Goal: Task Accomplishment & Management: Manage account settings

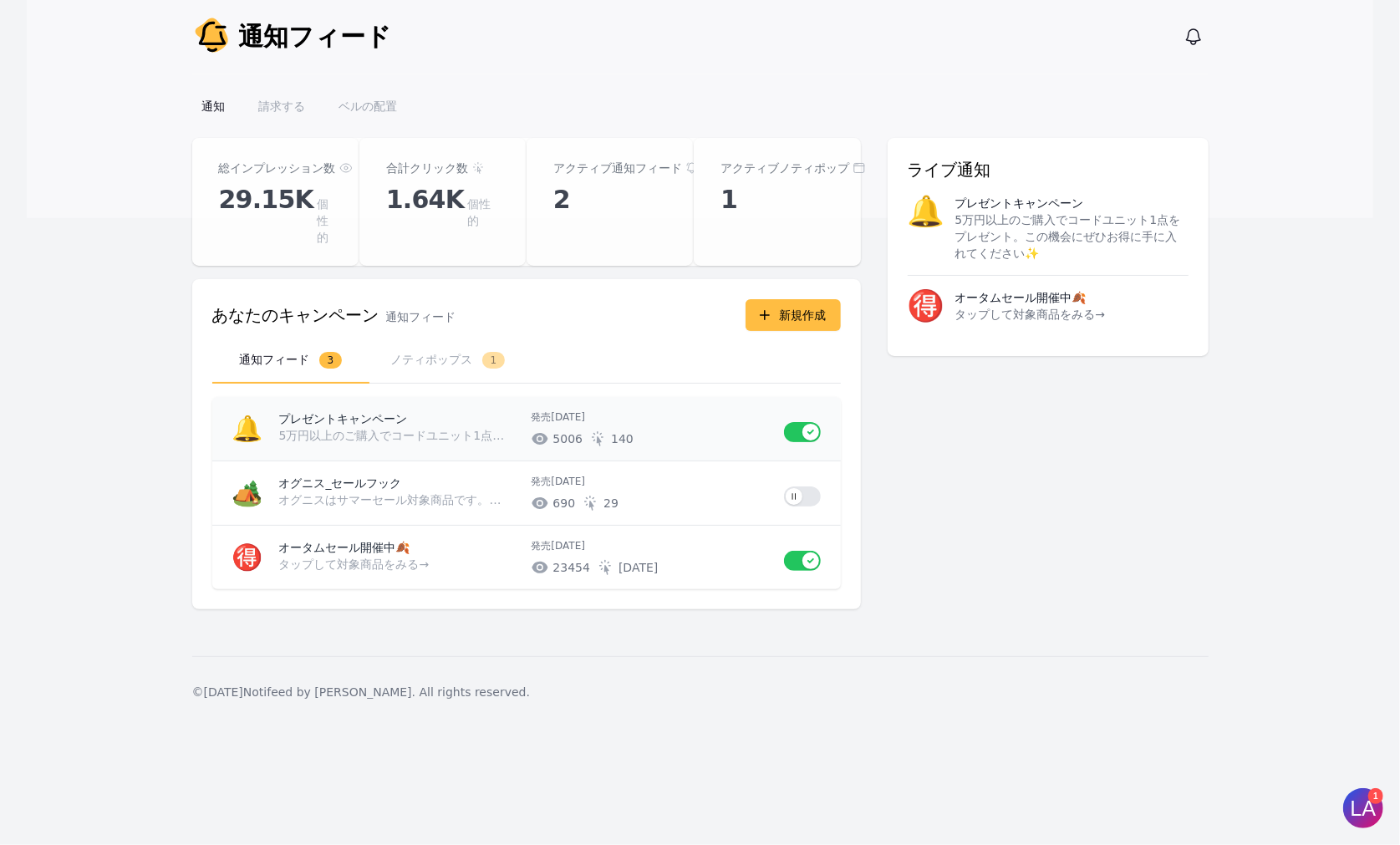
click at [664, 431] on p "# of unique impressions 5006 # of unique clicks 140" at bounding box center [651, 439] width 239 height 17
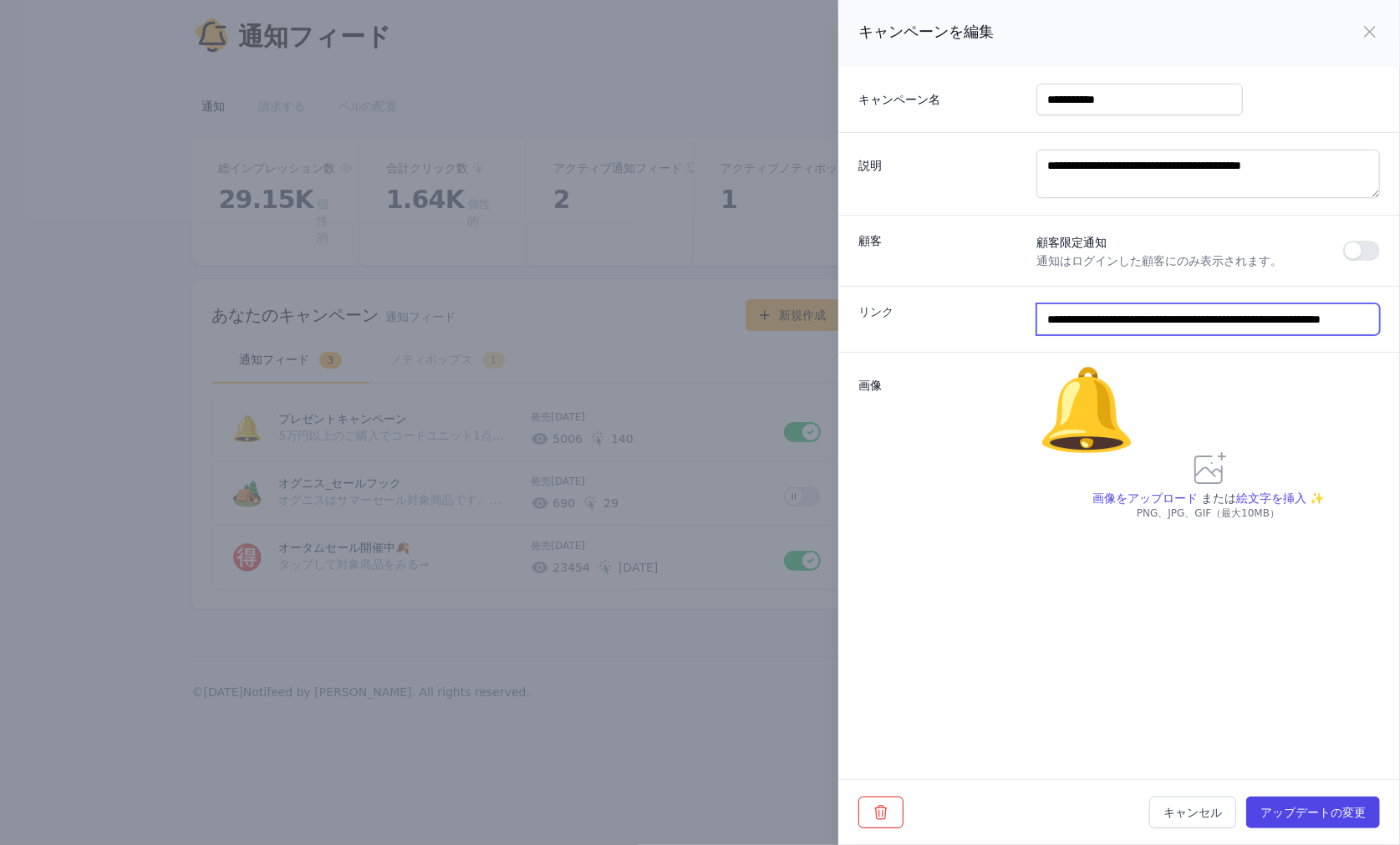
scroll to position [0, 34]
drag, startPoint x: 1346, startPoint y: 322, endPoint x: 1421, endPoint y: 322, distance: 75.0
click at [1399, 322] on html "通知 通知フィード 通知を表示 メインメニューを開く 通知 請求する ベルの配置 通知フィードダッシュボード 総インプレッション数 29.15K 個性的 合計…" at bounding box center [700, 422] width 1400 height 845
drag, startPoint x: 1204, startPoint y: 810, endPoint x: 1004, endPoint y: 387, distance: 467.9
click at [1205, 809] on font "キャンセル" at bounding box center [1193, 812] width 58 height 13
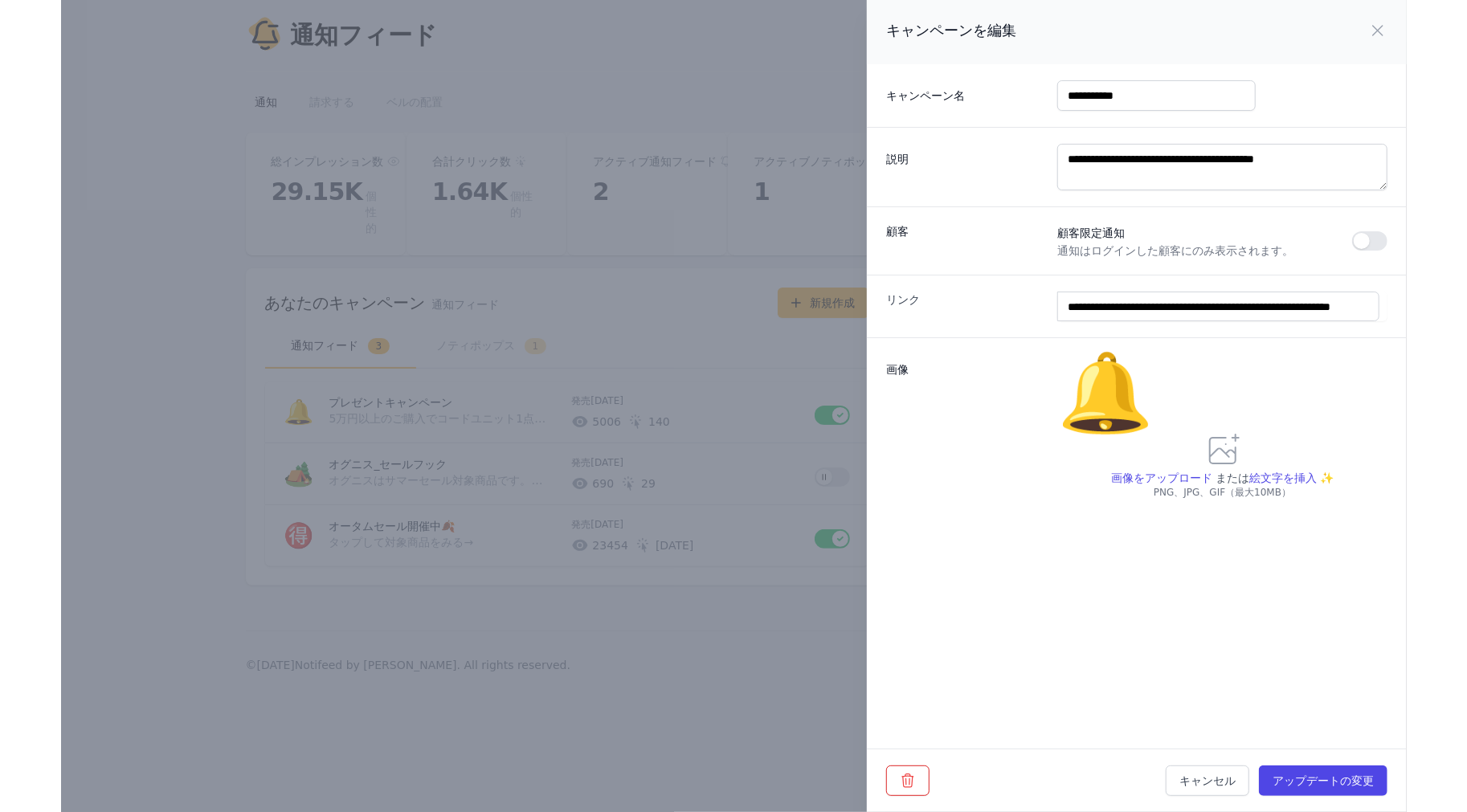
scroll to position [0, 0]
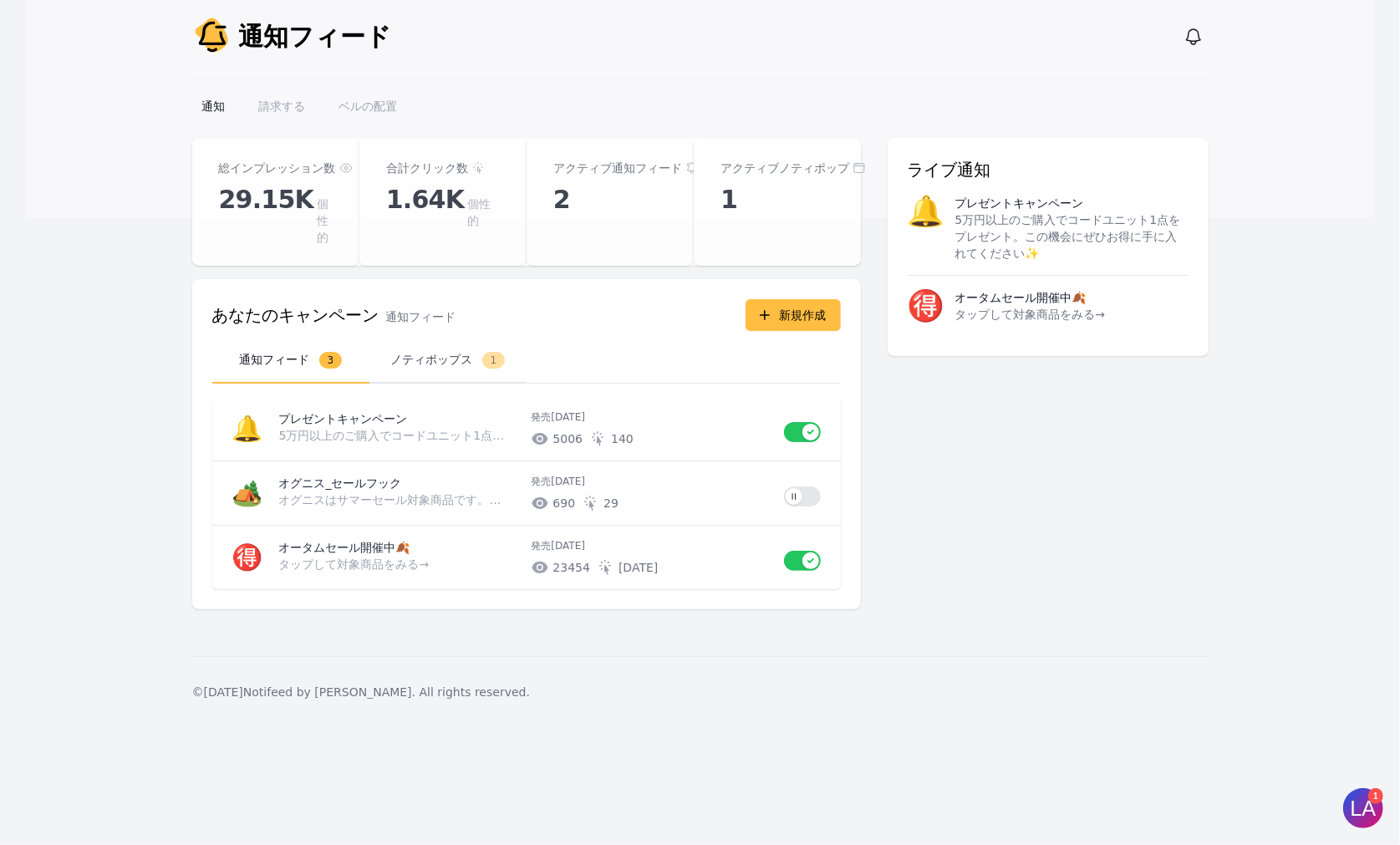
click at [445, 353] on font "ノティポップス" at bounding box center [431, 359] width 82 height 13
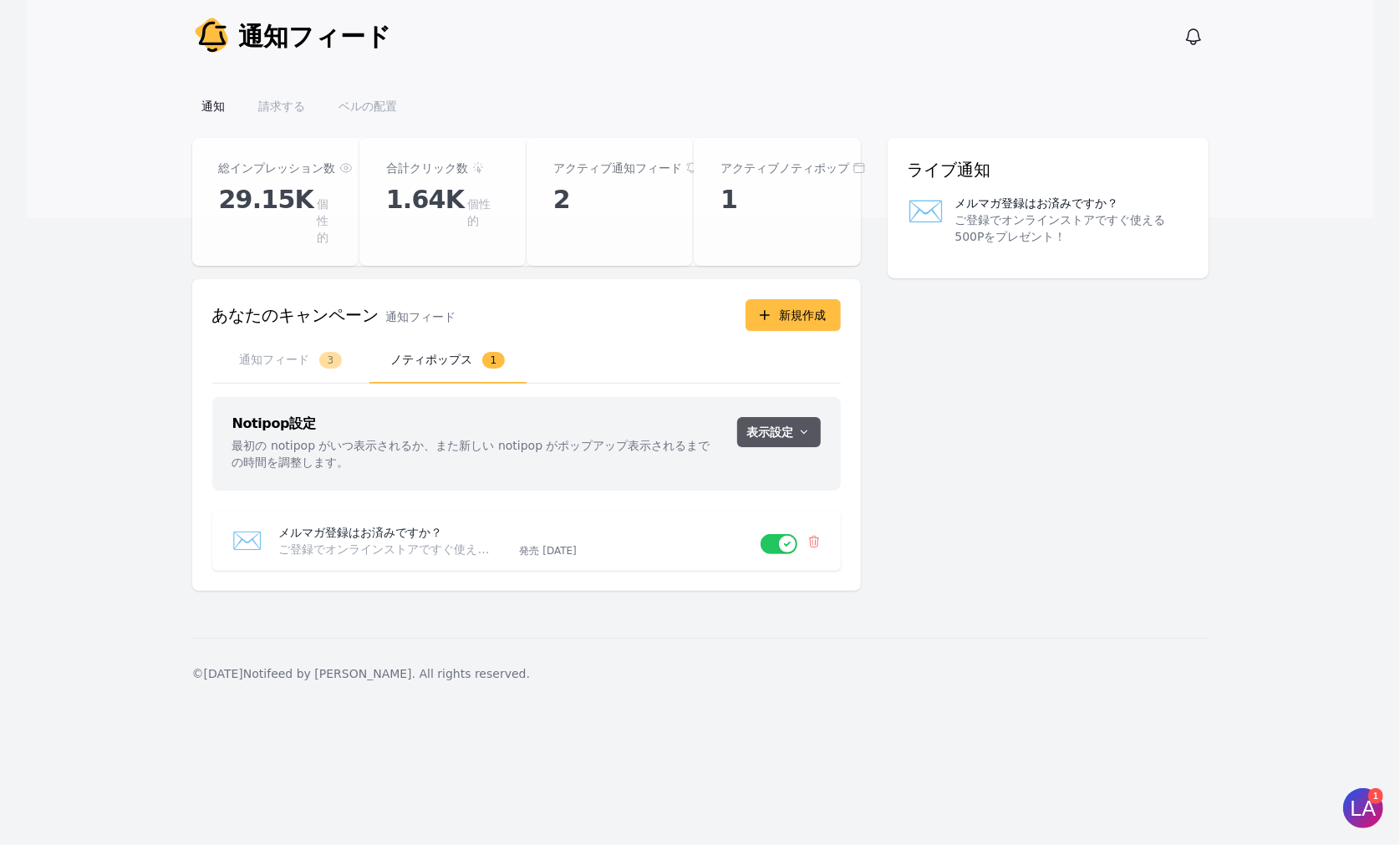
click at [779, 426] on font "表示設定" at bounding box center [771, 432] width 47 height 13
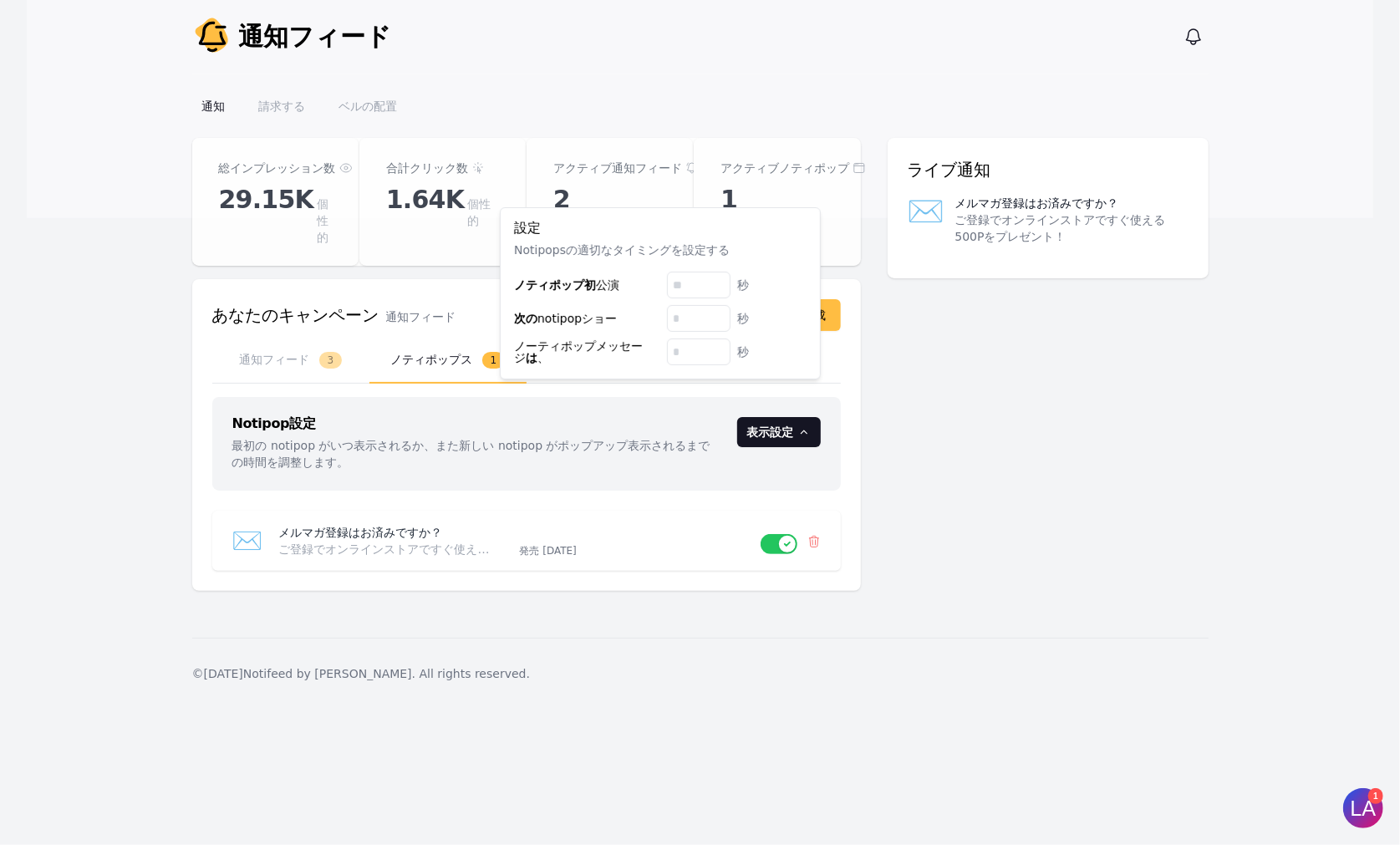
drag, startPoint x: 998, startPoint y: 351, endPoint x: 990, endPoint y: 345, distance: 10.0
click at [998, 350] on div "総インプレッション数 29.15K 個性的 合計クリック数 1.64K 個性的 アクティブ通知フィード 2 アクティブノティポップ 1 あなたのキャンペーン …" at bounding box center [700, 374] width 1017 height 473
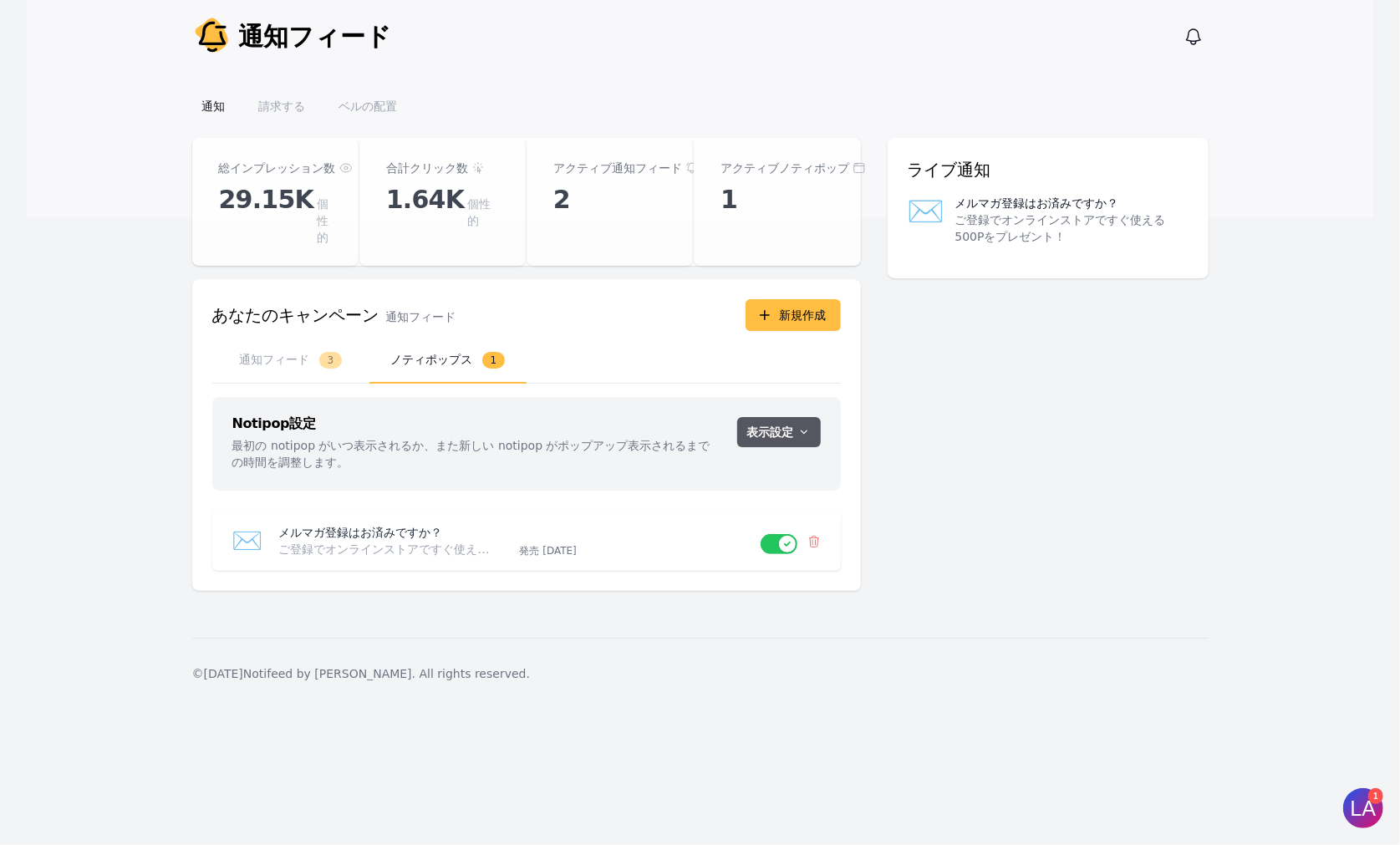
click at [800, 426] on icon "button" at bounding box center [804, 432] width 13 height 13
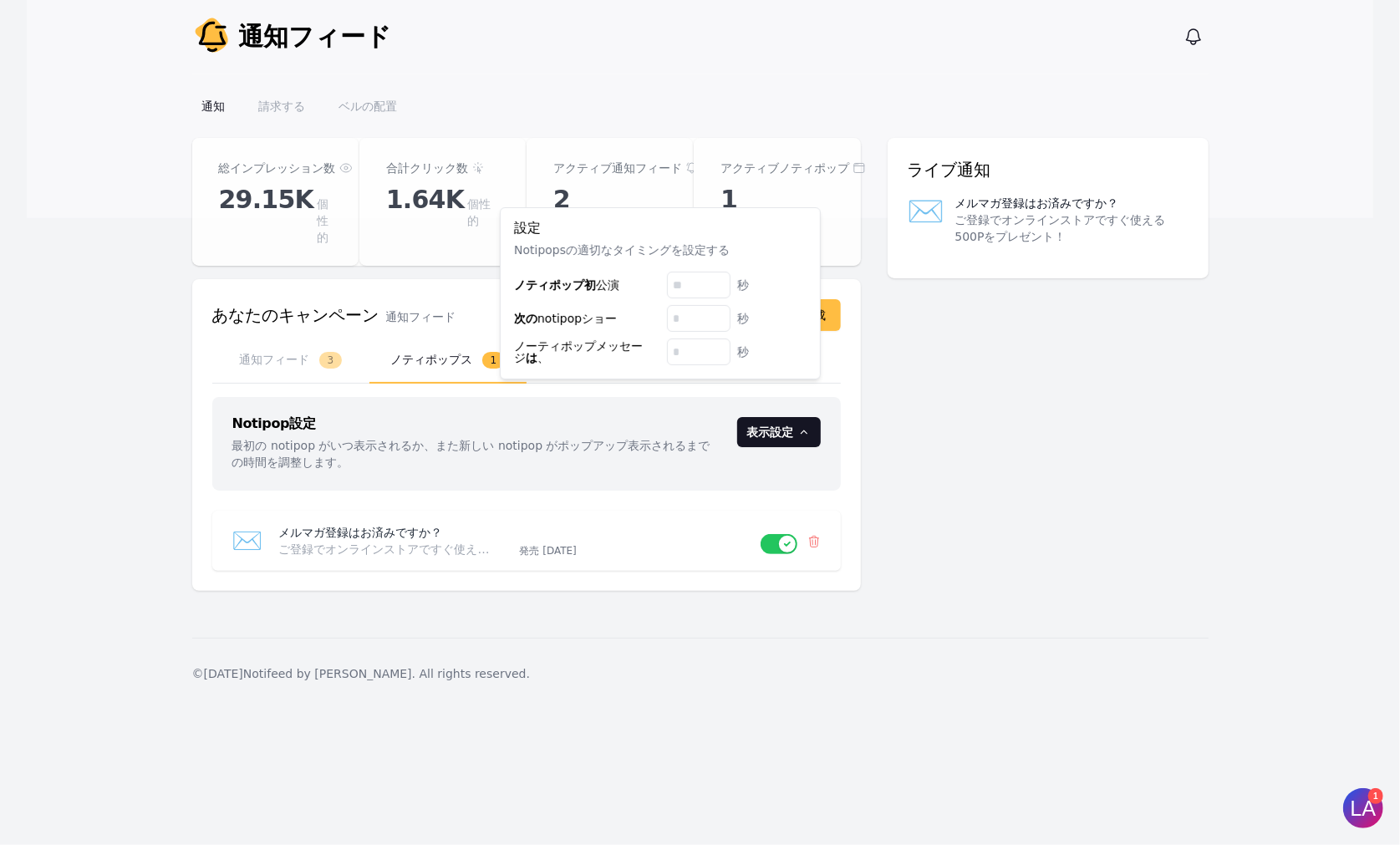
click at [1072, 426] on div "総インプレッション数 29.15K 個性的 合計クリック数 1.64K 個性的 アクティブ通知フィード 2 アクティブノティポップ 1 あなたのキャンペーン …" at bounding box center [700, 374] width 1017 height 473
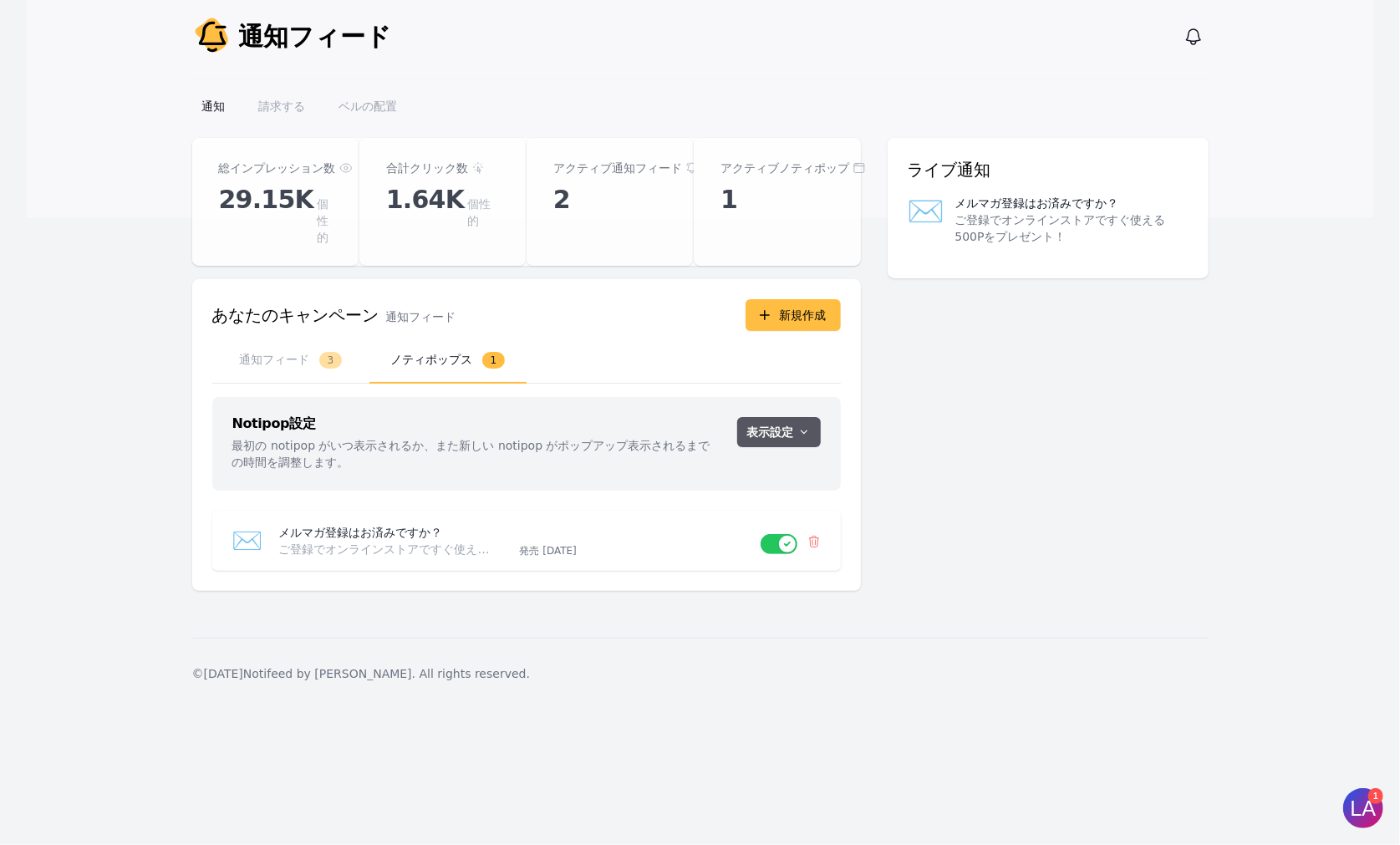
click at [792, 426] on font "表示設定" at bounding box center [771, 432] width 47 height 13
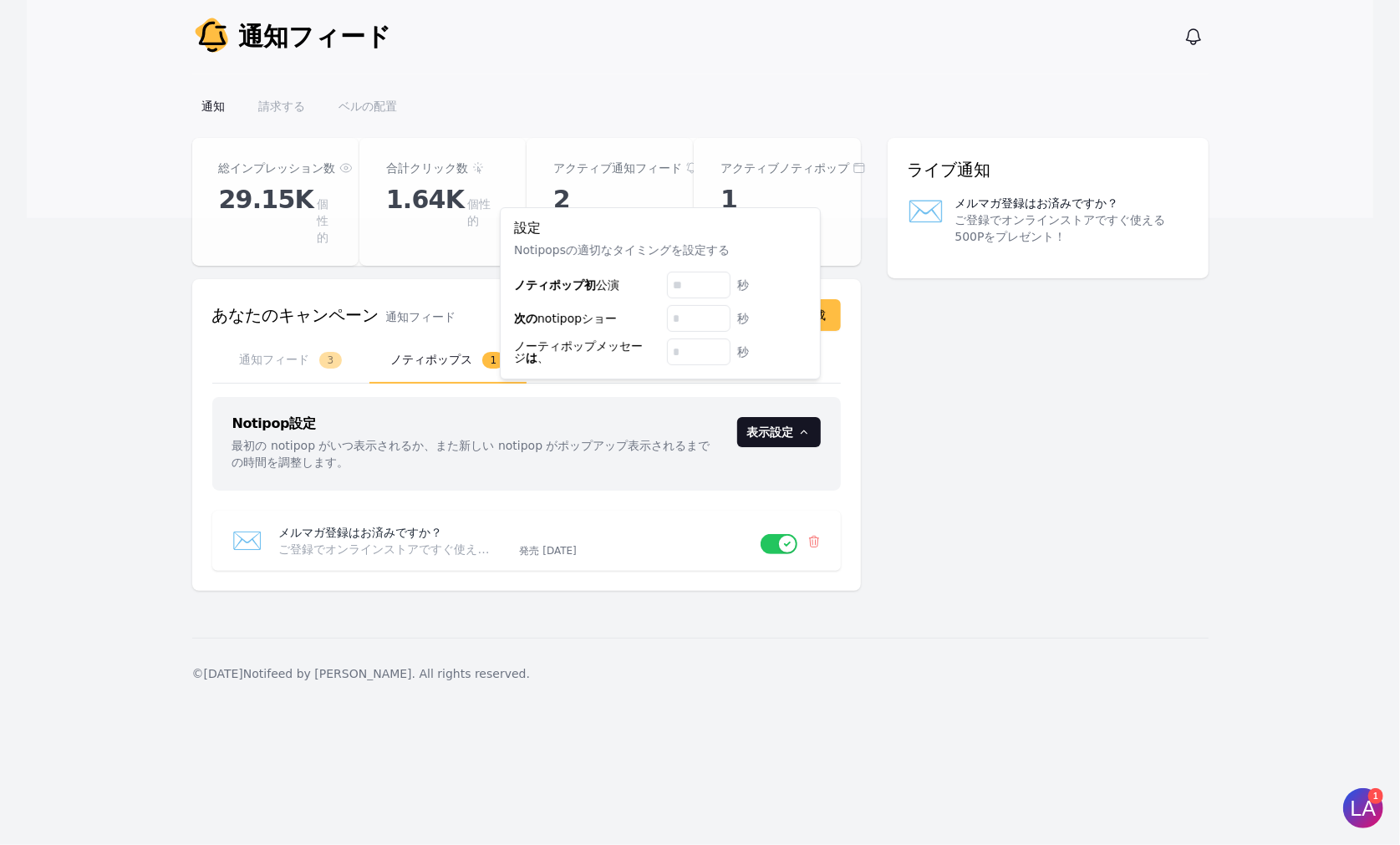
click at [1113, 350] on div "総インプレッション数 29.15K 個性的 合計クリック数 1.64K 個性的 アクティブ通知フィード 2 アクティブノティポップ 1 あなたのキャンペーン …" at bounding box center [700, 374] width 1017 height 473
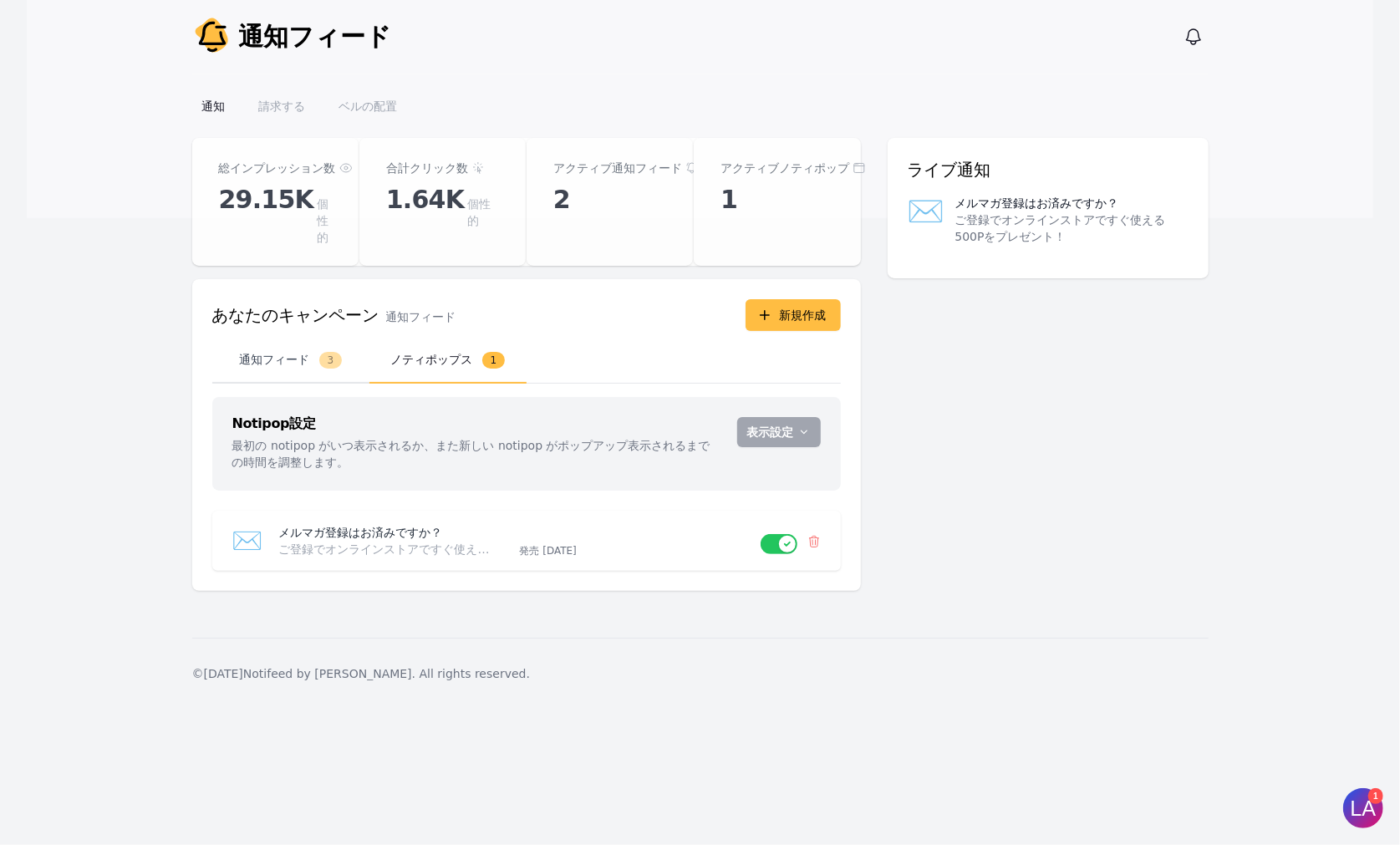
click at [297, 352] on button "通知フィード 3" at bounding box center [291, 361] width 158 height 46
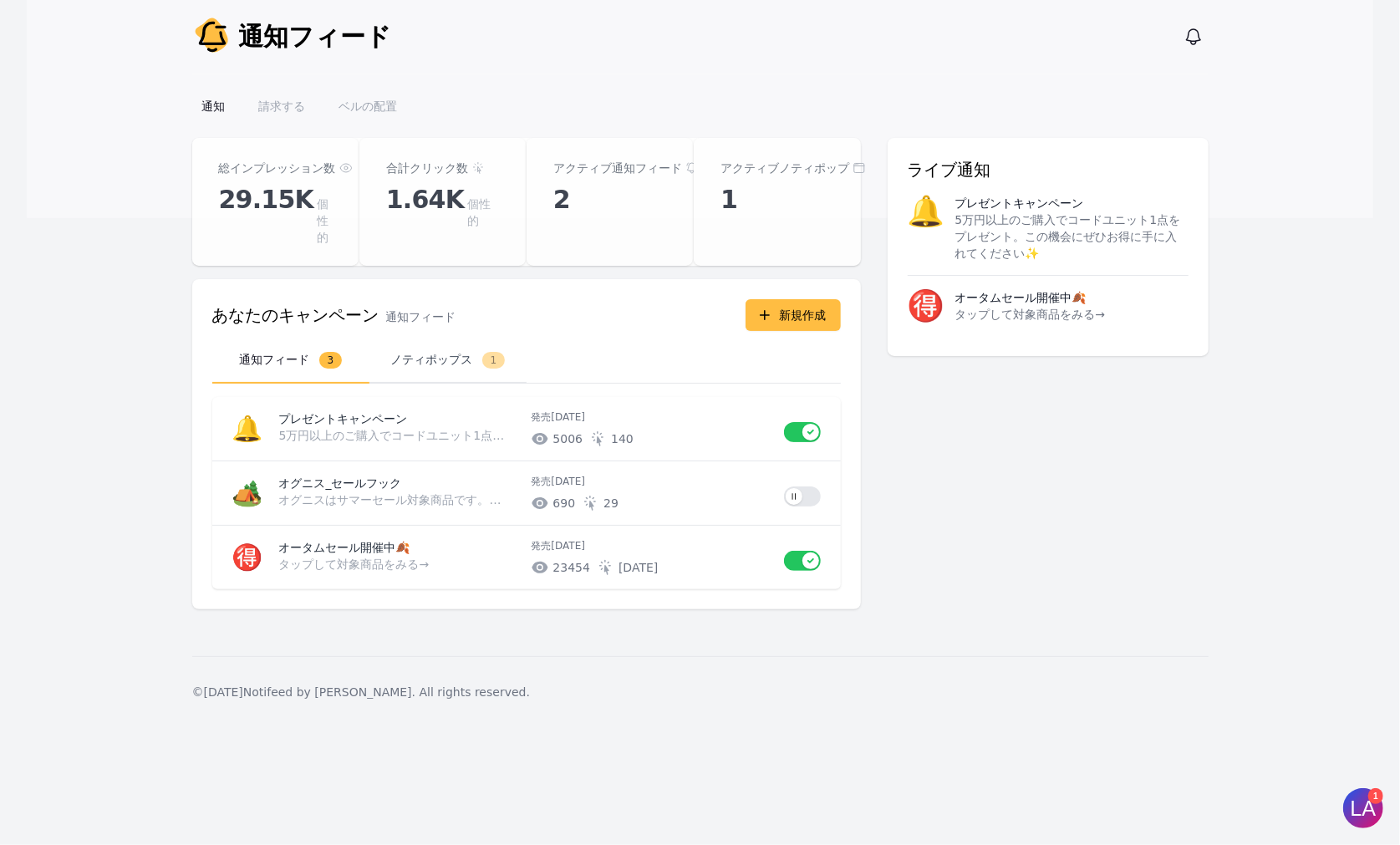
click at [453, 353] on font "ノティポップス" at bounding box center [431, 359] width 82 height 13
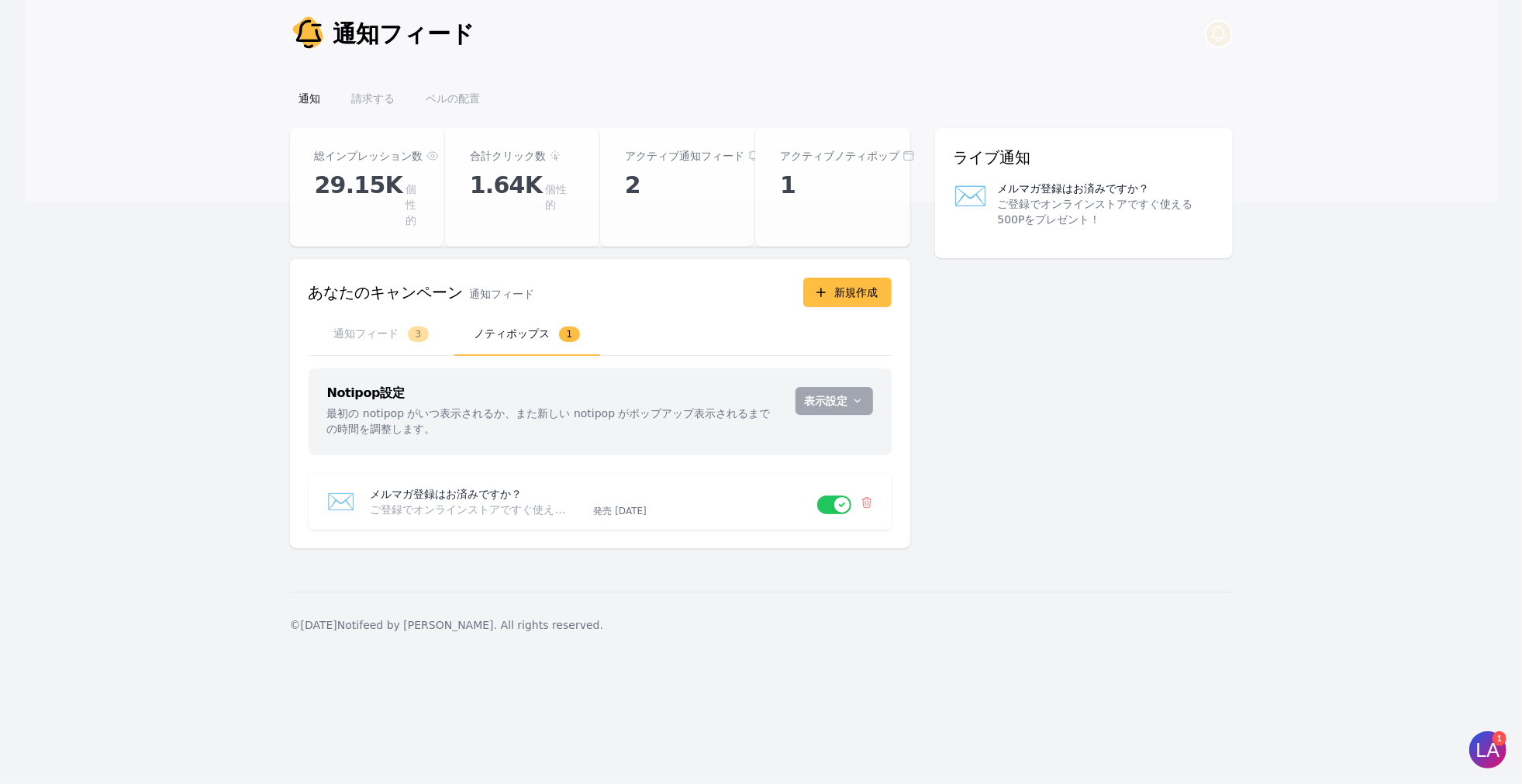
click at [1226, 36] on icon "button" at bounding box center [1219, 34] width 13 height 14
click at [1059, 60] on div "通知 通知フィード 通知を表示 メインメニューを開く" at bounding box center [761, 34] width 943 height 68
click at [1078, 194] on font "メルマガ登録はお済みですか？" at bounding box center [1074, 188] width 152 height 12
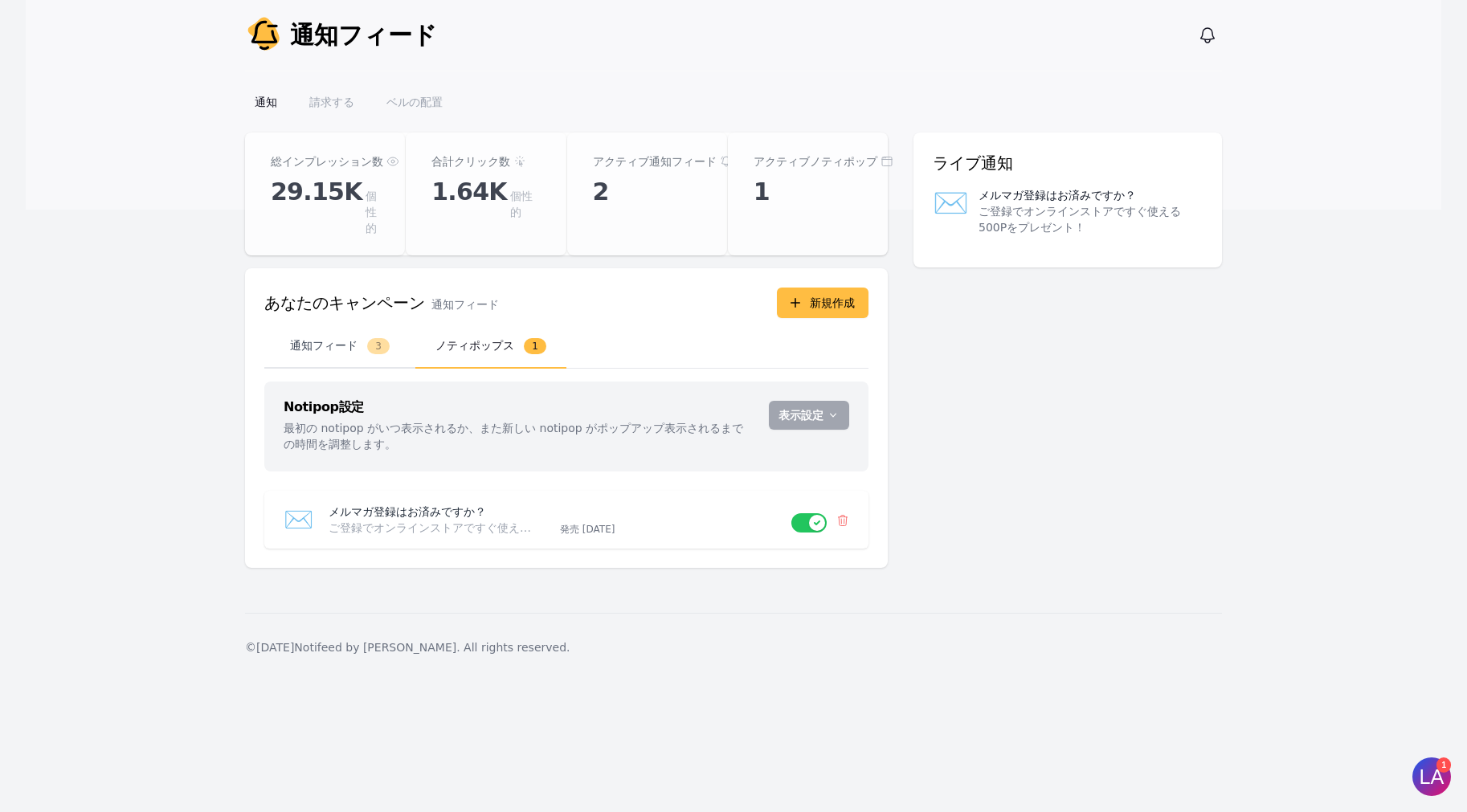
click at [321, 326] on button "通知フィード 3" at bounding box center [340, 347] width 151 height 44
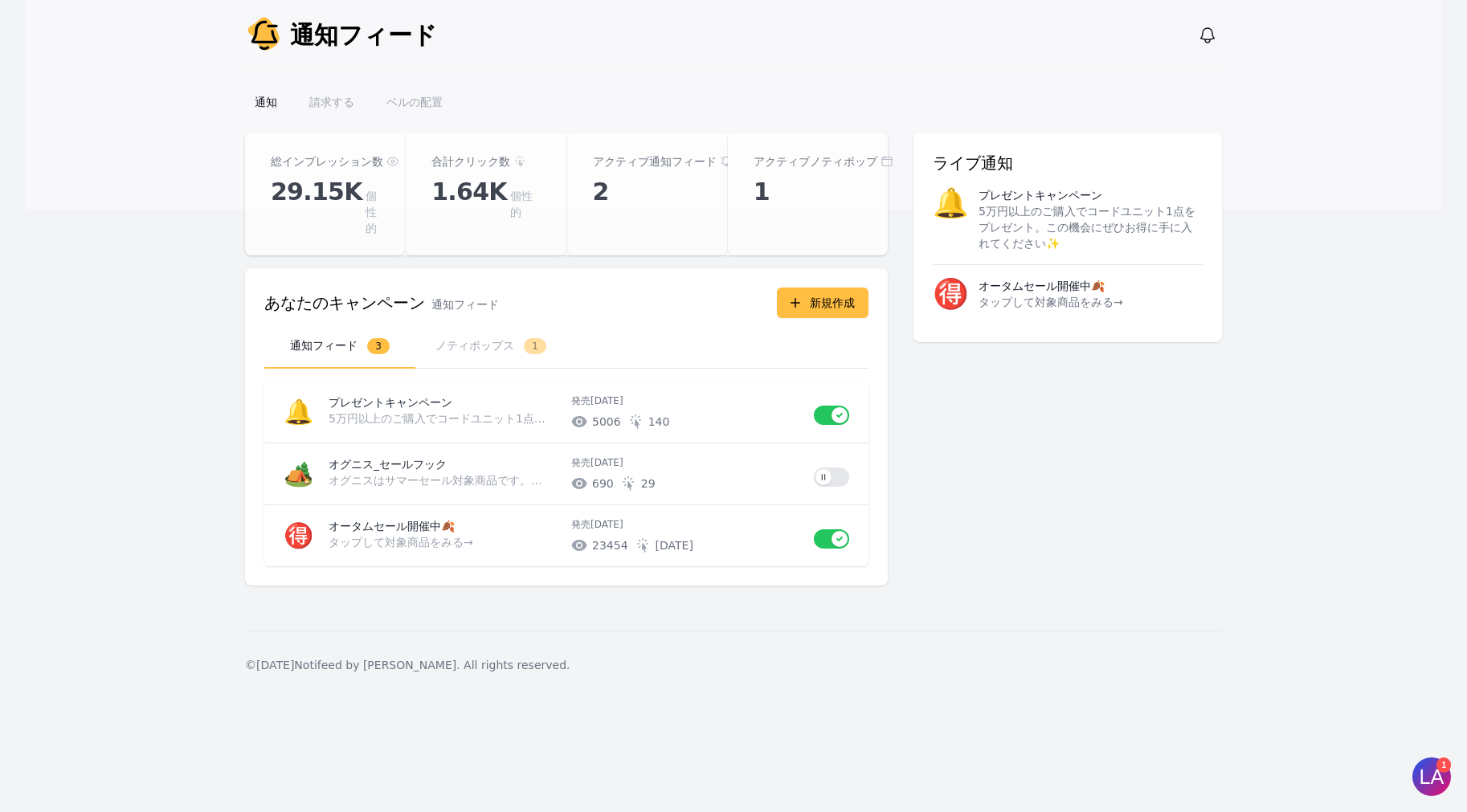
click at [1345, 780] on img at bounding box center [1431, 776] width 48 height 48
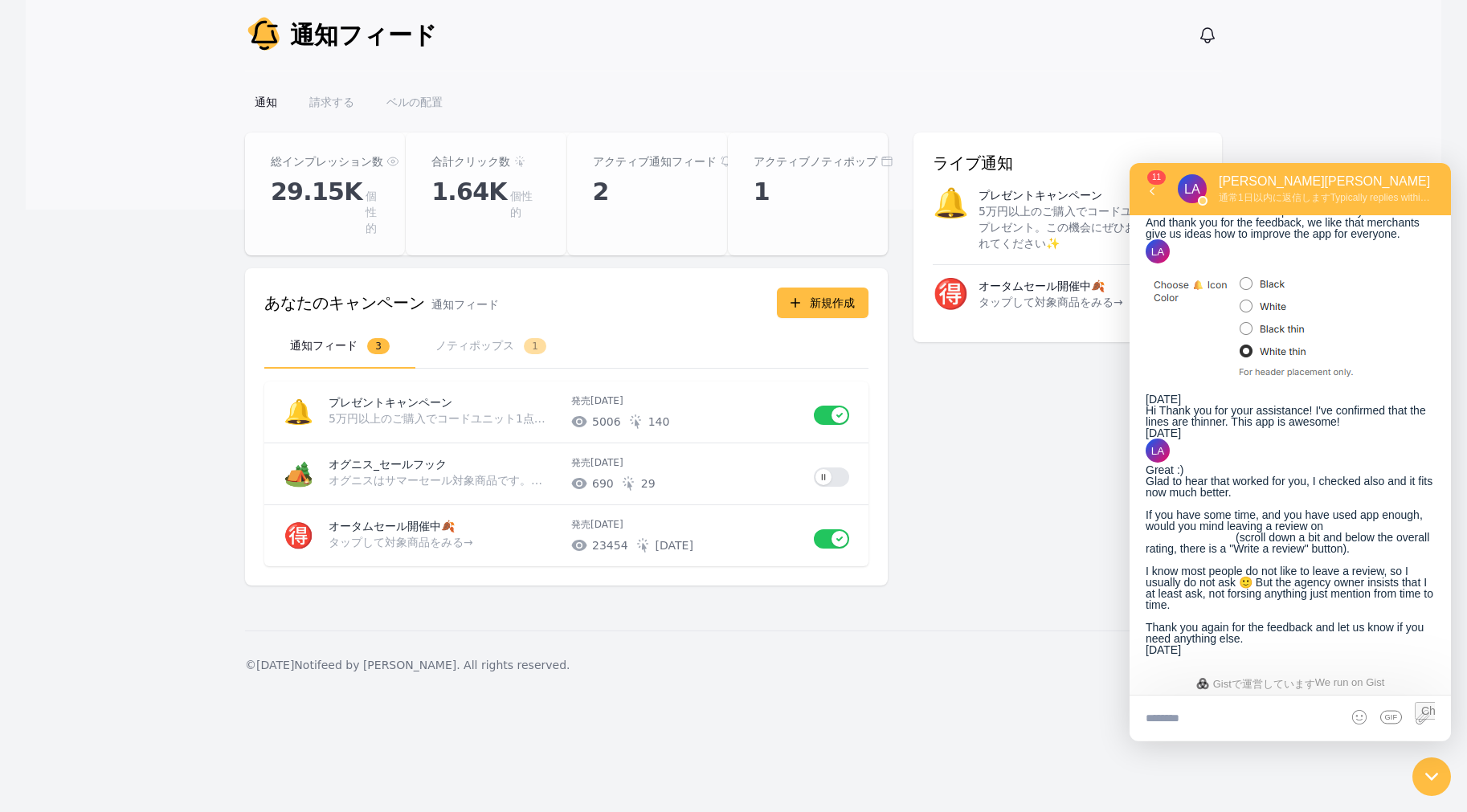
scroll to position [4198, 0]
drag, startPoint x: 2824, startPoint y: 1512, endPoint x: 1427, endPoint y: 766, distance: 1583.7
click at [1345, 766] on div at bounding box center [1431, 776] width 53 height 53
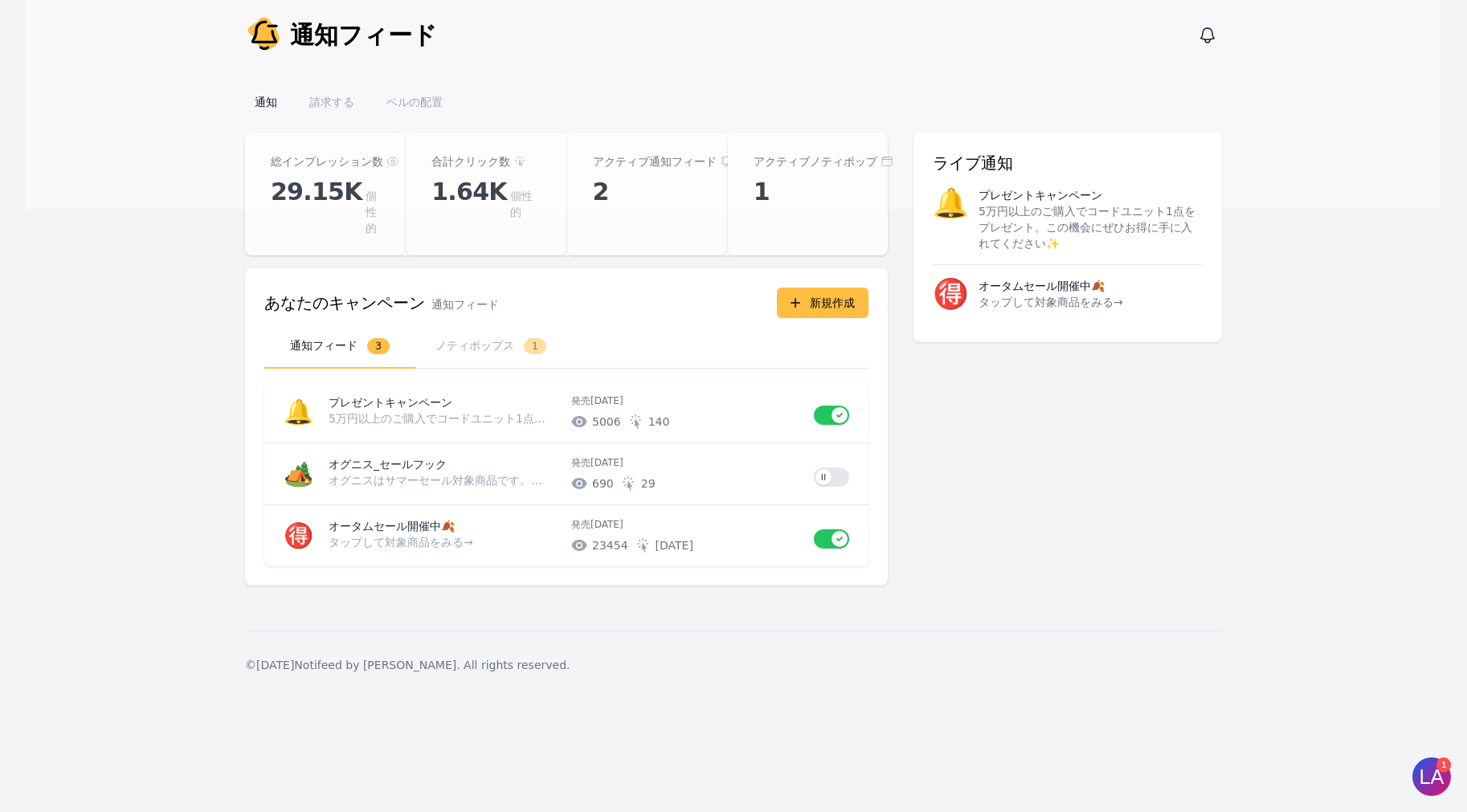
click at [1231, 545] on div "通知フィードダッシュボード 総インプレッション数 29.15K 個性的 合計クリック数 1.64K 個性的 アクティブ通知フィード 2 アクティブノティポップ…" at bounding box center [733, 368] width 1028 height 472
click at [490, 339] on font "ノティポップス" at bounding box center [475, 345] width 79 height 13
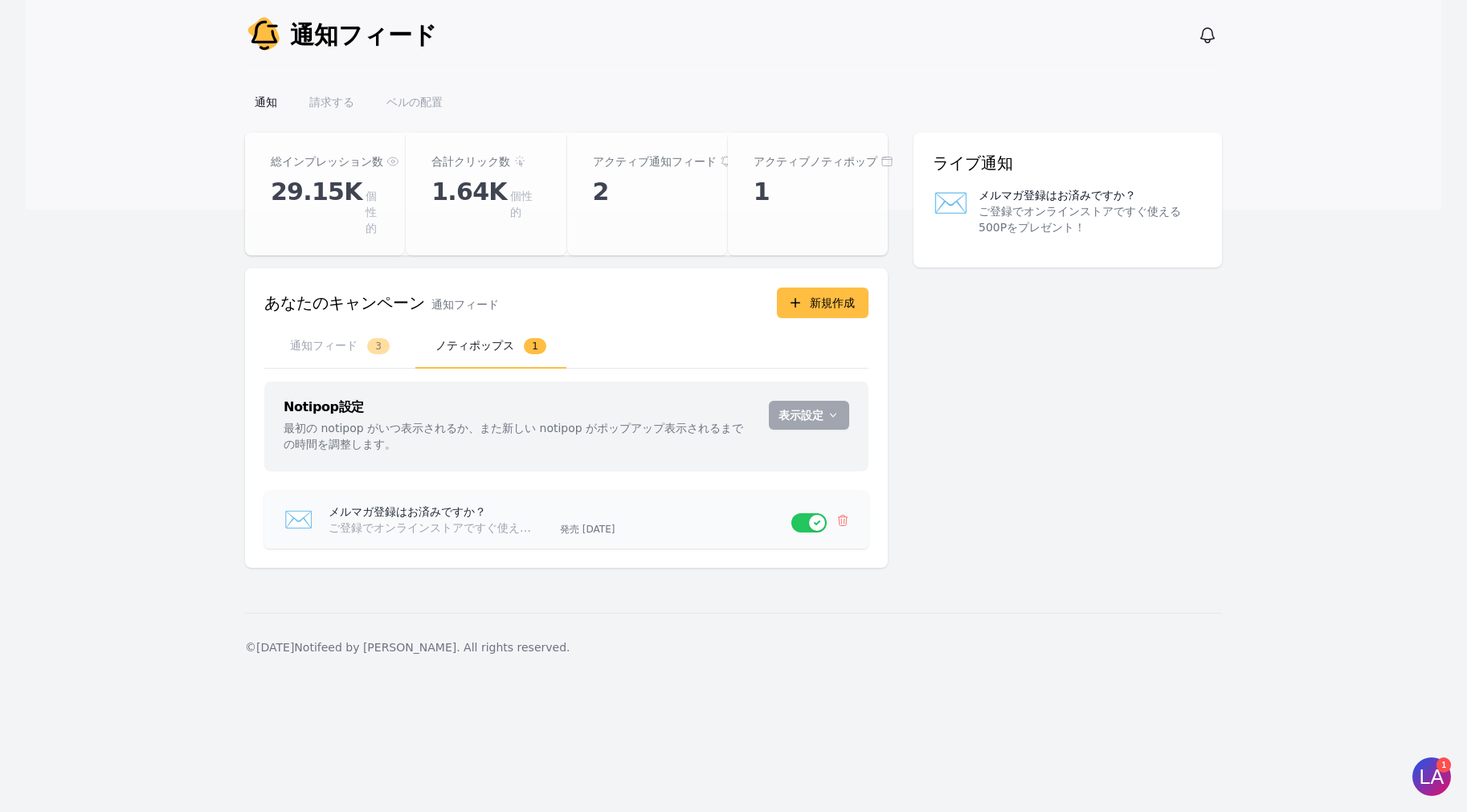
click at [612, 503] on div "メルマガ登録はお済みですか？ ご登録でオンラインストアですぐ使える500Pをプレゼント！ 発売 1か月前" at bounding box center [553, 520] width 475 height 32
click at [316, 503] on div "メルマガ登録はお済みですか？ ご登録でオンラインストアですぐ使える500Pをプレゼント！ 発売 1か月前" at bounding box center [553, 520] width 475 height 32
click at [829, 297] on font "新規作成" at bounding box center [832, 303] width 45 height 13
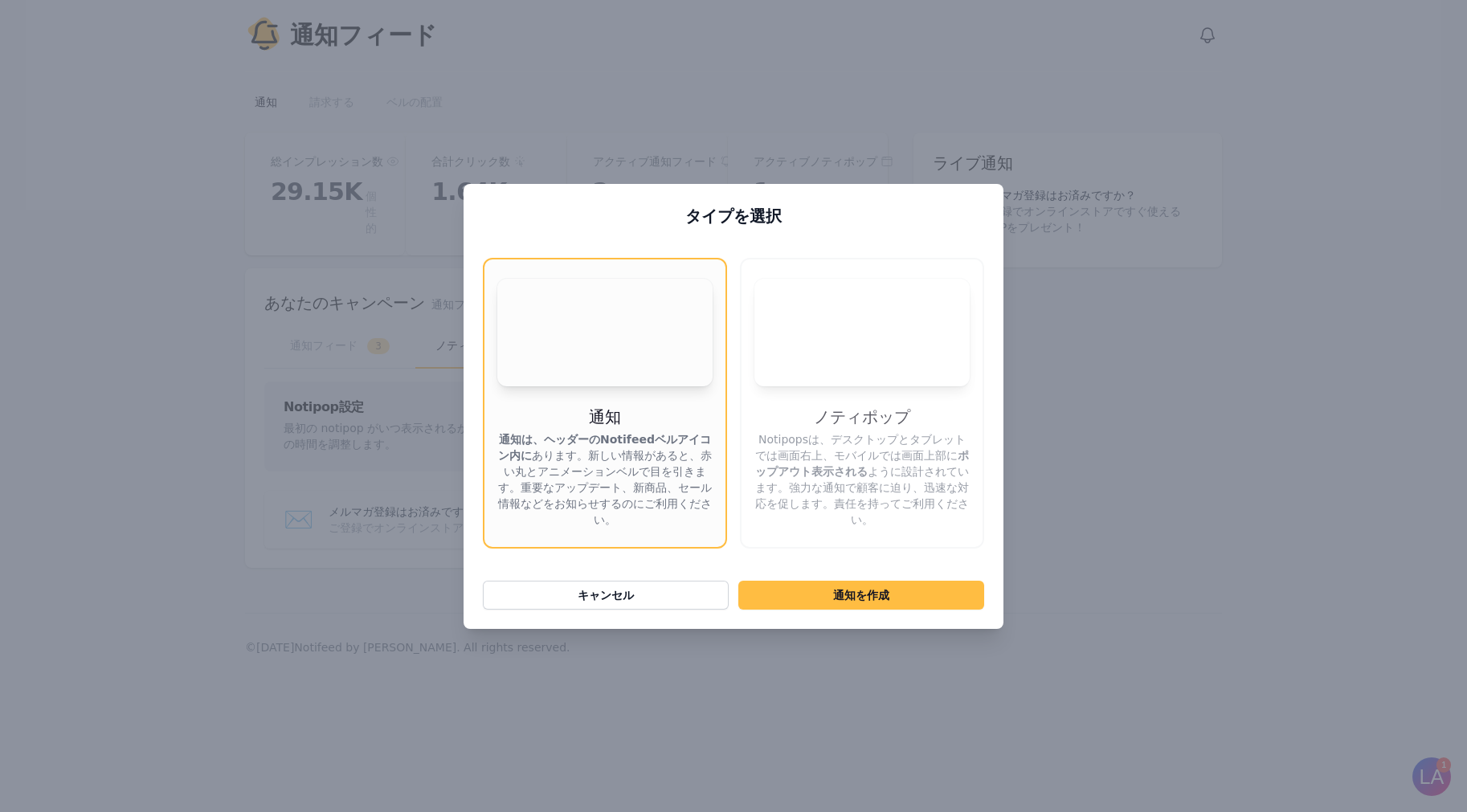
click at [896, 355] on video "お使いのブラウザはビデオタグをサポートしていません。" at bounding box center [861, 332] width 215 height 108
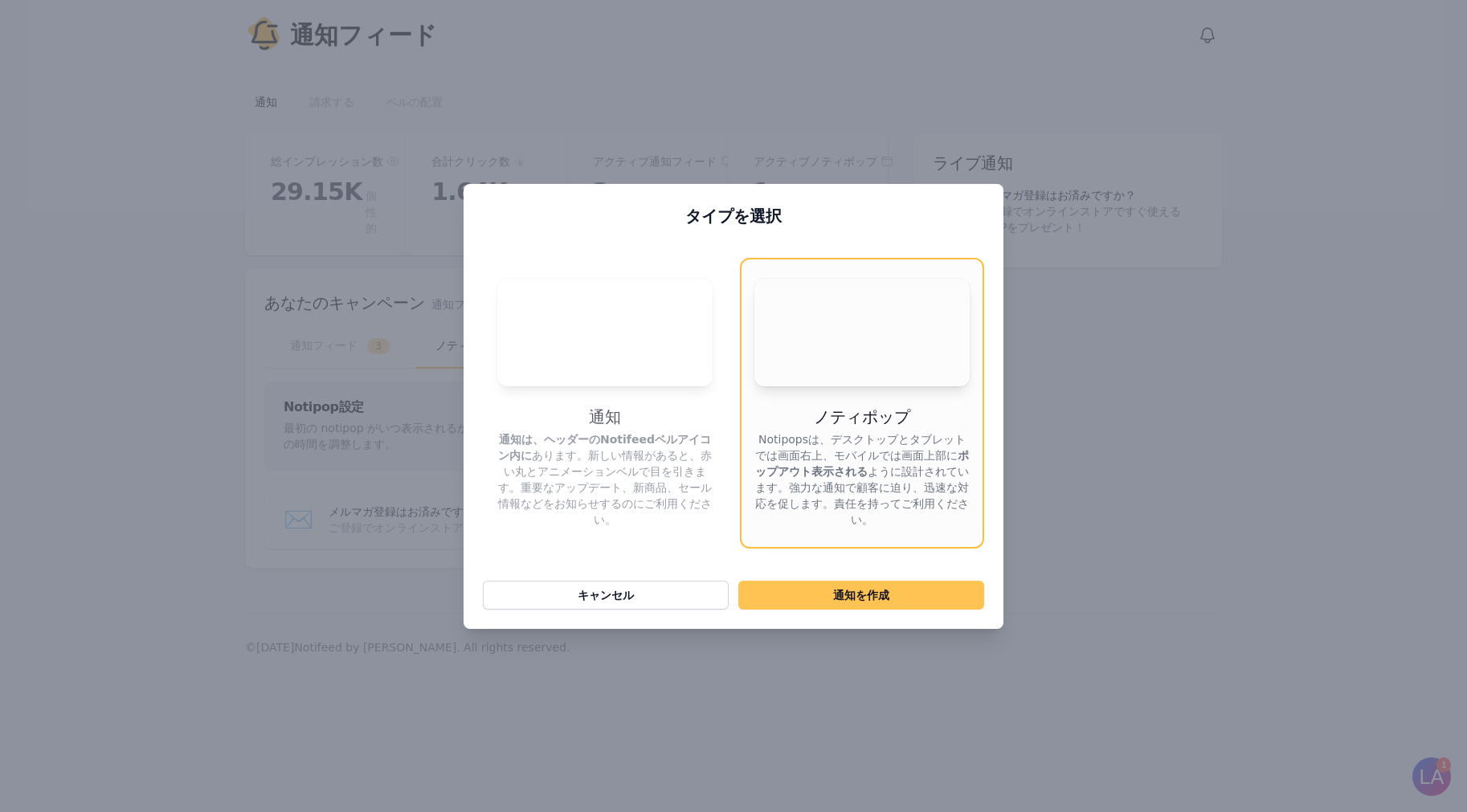
click at [847, 588] on font "通知" at bounding box center [844, 594] width 22 height 13
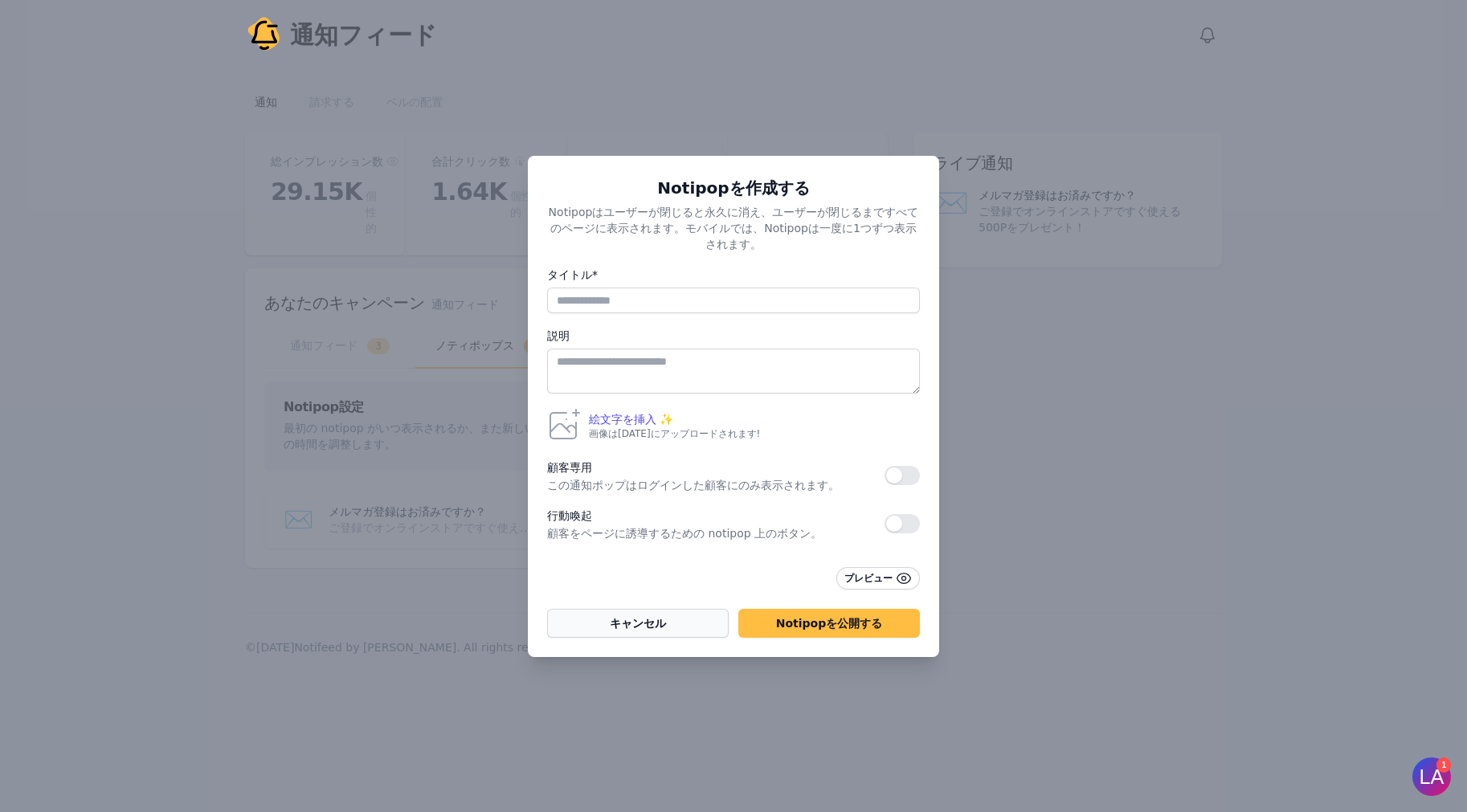
click at [656, 617] on font "キャンセル" at bounding box center [638, 623] width 56 height 13
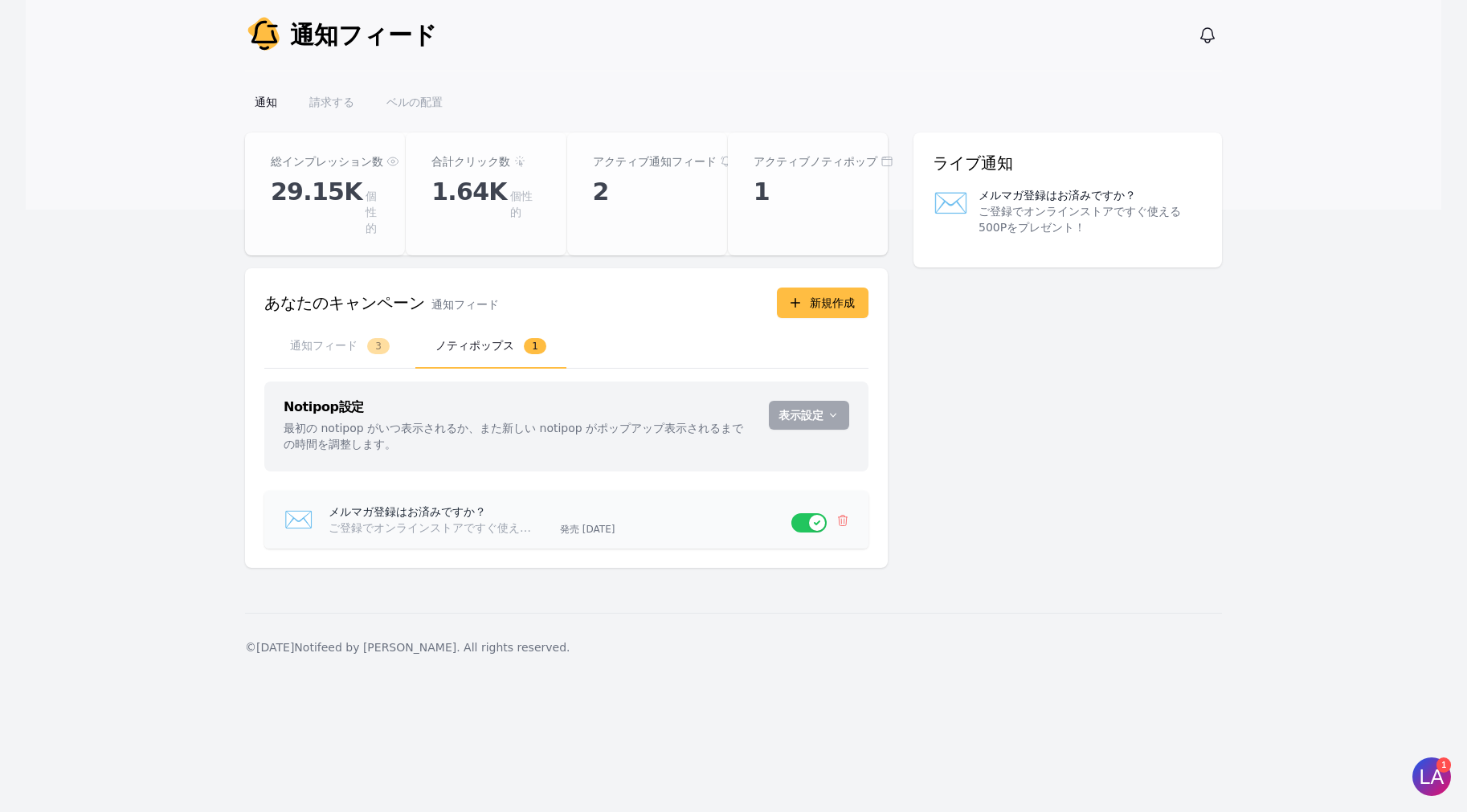
click at [526, 521] on font "ご登録でオンラインストアですぐ使える500Pをプレゼント！" at bounding box center [483, 527] width 310 height 13
click at [341, 505] on font "メルマガ登録はお済みですか？" at bounding box center [407, 511] width 157 height 13
click at [308, 505] on font "✉️" at bounding box center [298, 519] width 30 height 28
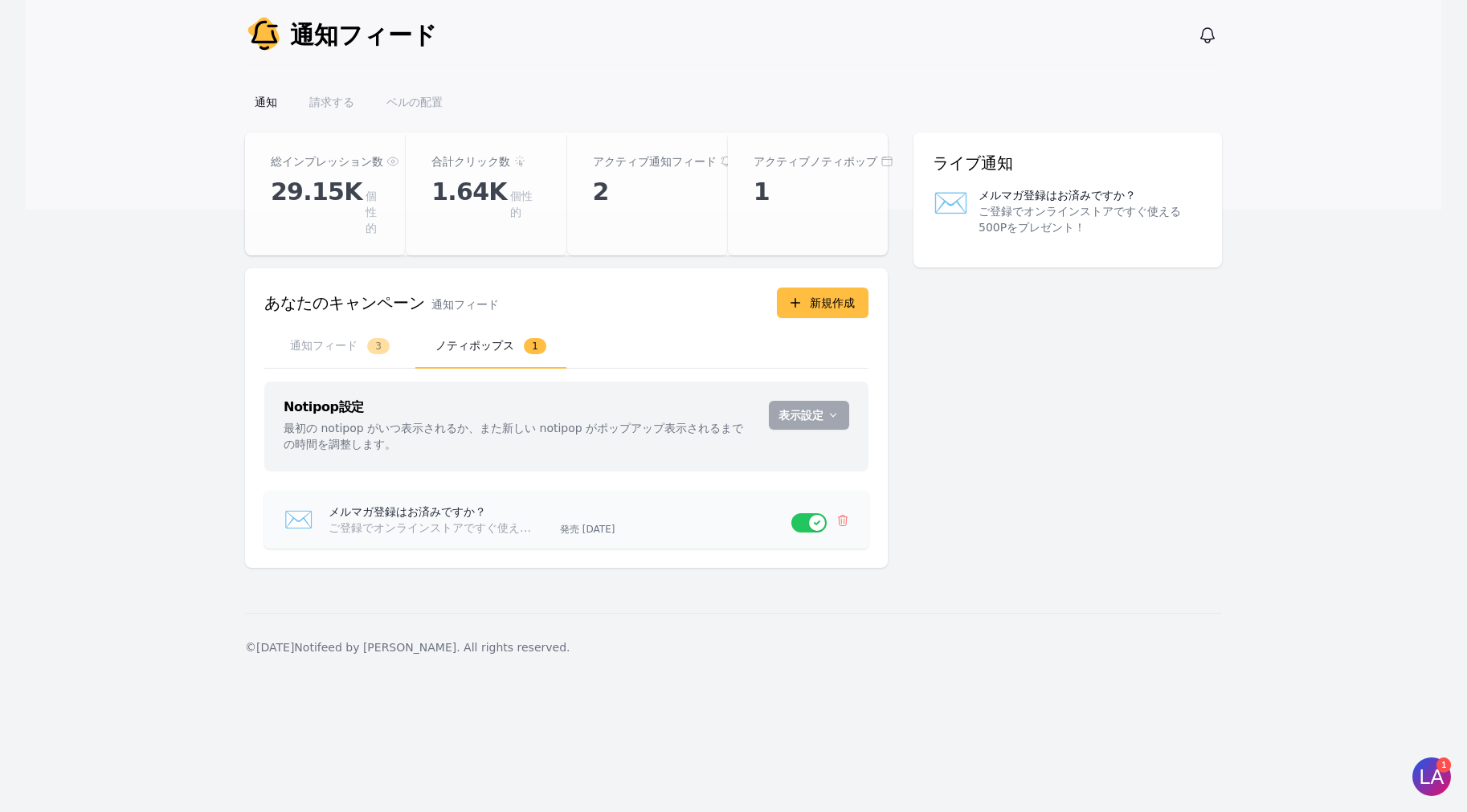
click at [798, 514] on button "設定を使用する" at bounding box center [810, 523] width 36 height 20
click at [452, 521] on font "ご登録でオンラインストアですぐ使える500Pをプレゼント！" at bounding box center [483, 527] width 310 height 13
click at [318, 339] on font "通知フィード" at bounding box center [323, 345] width 67 height 13
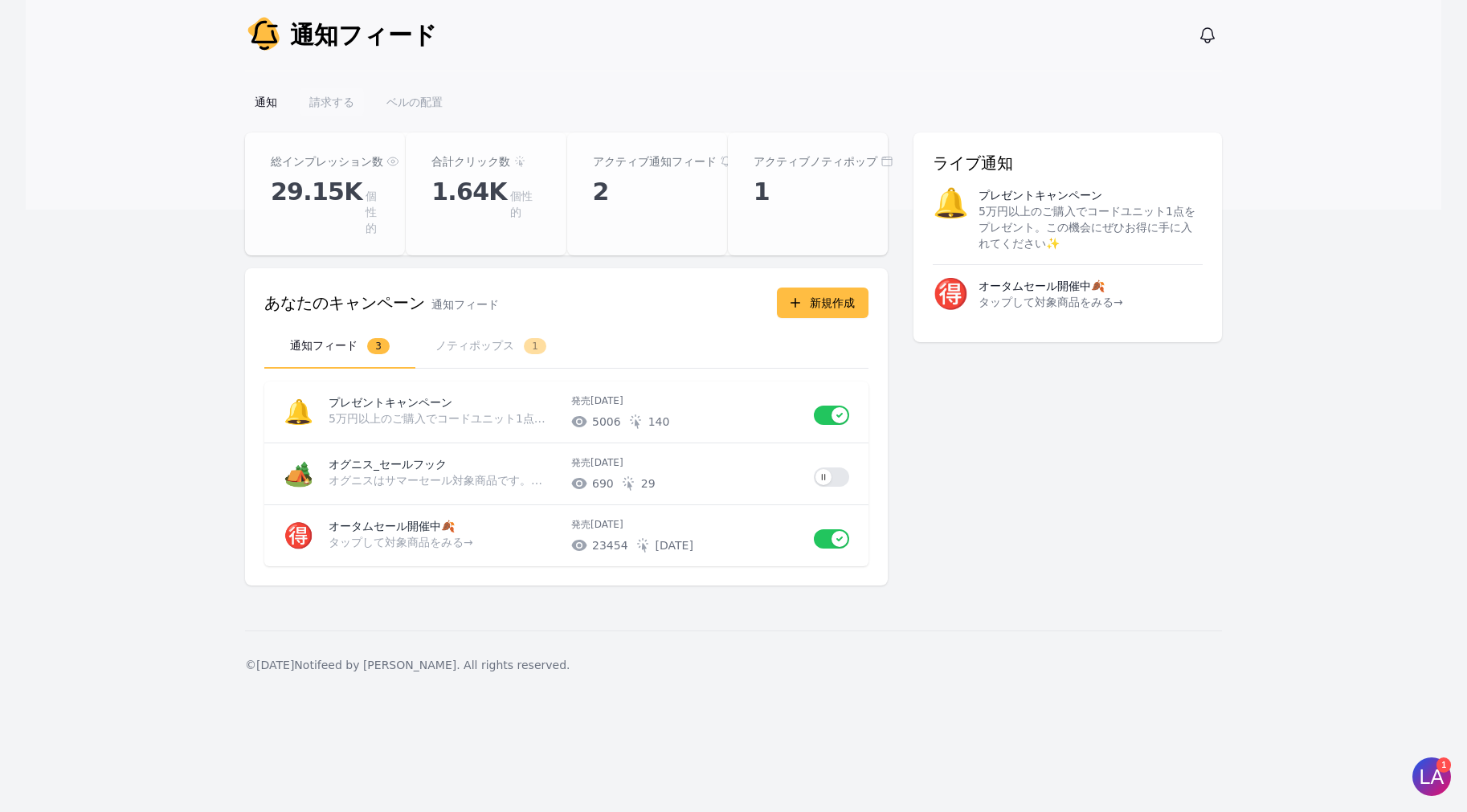
click at [338, 95] on font "請求する" at bounding box center [332, 101] width 45 height 13
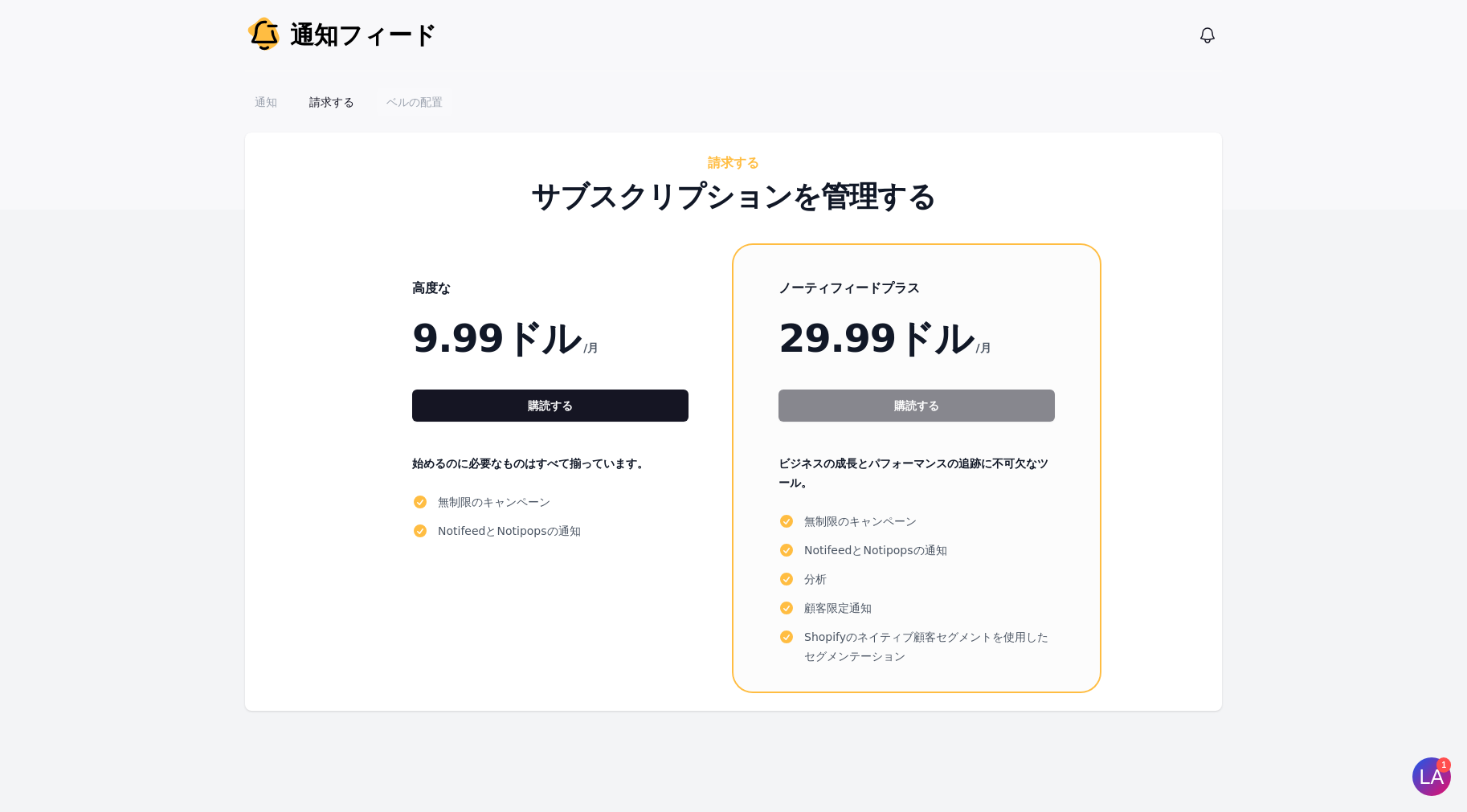
click at [414, 105] on font "ベルの配置" at bounding box center [414, 101] width 56 height 13
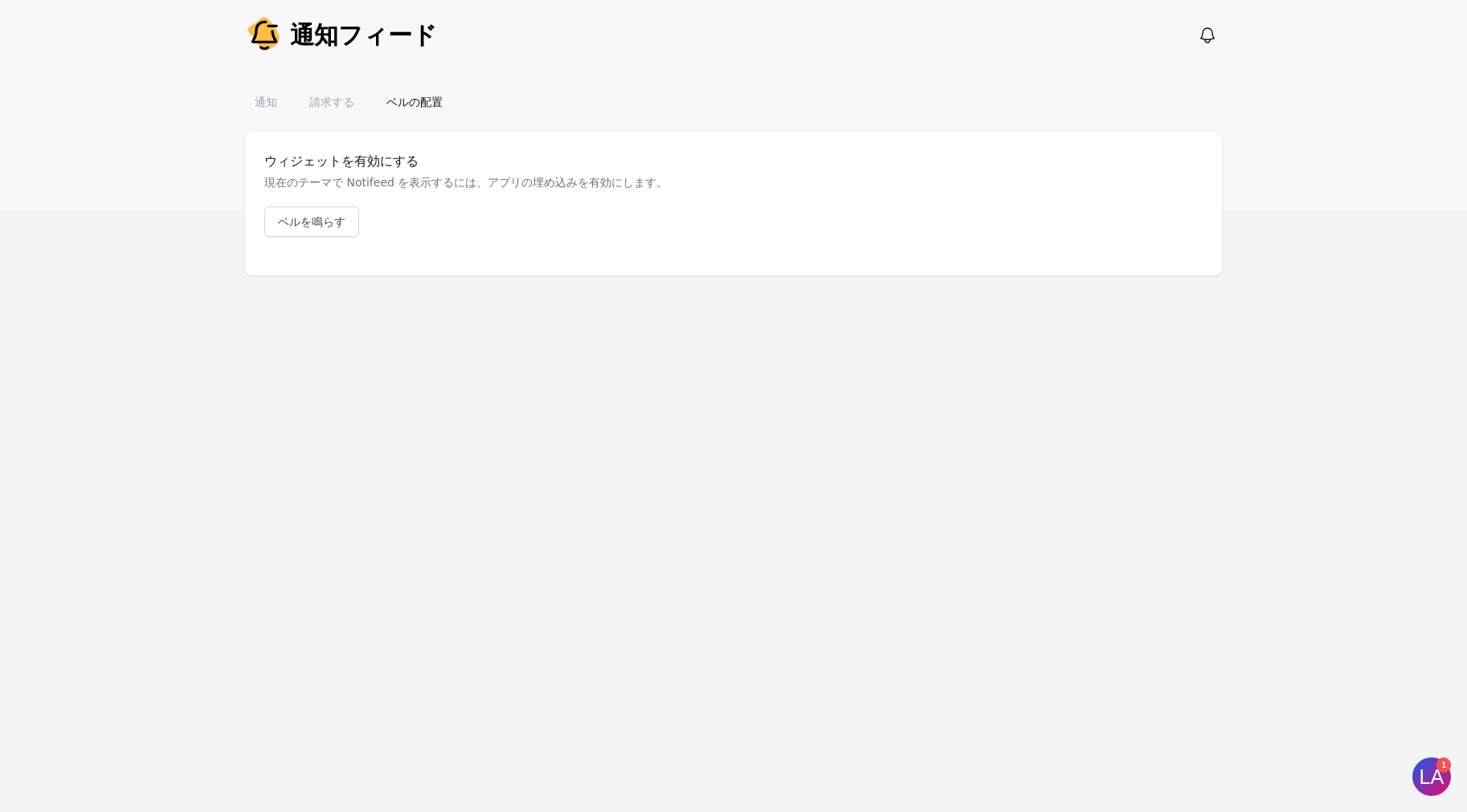
click at [269, 105] on font "通知" at bounding box center [265, 101] width 22 height 13
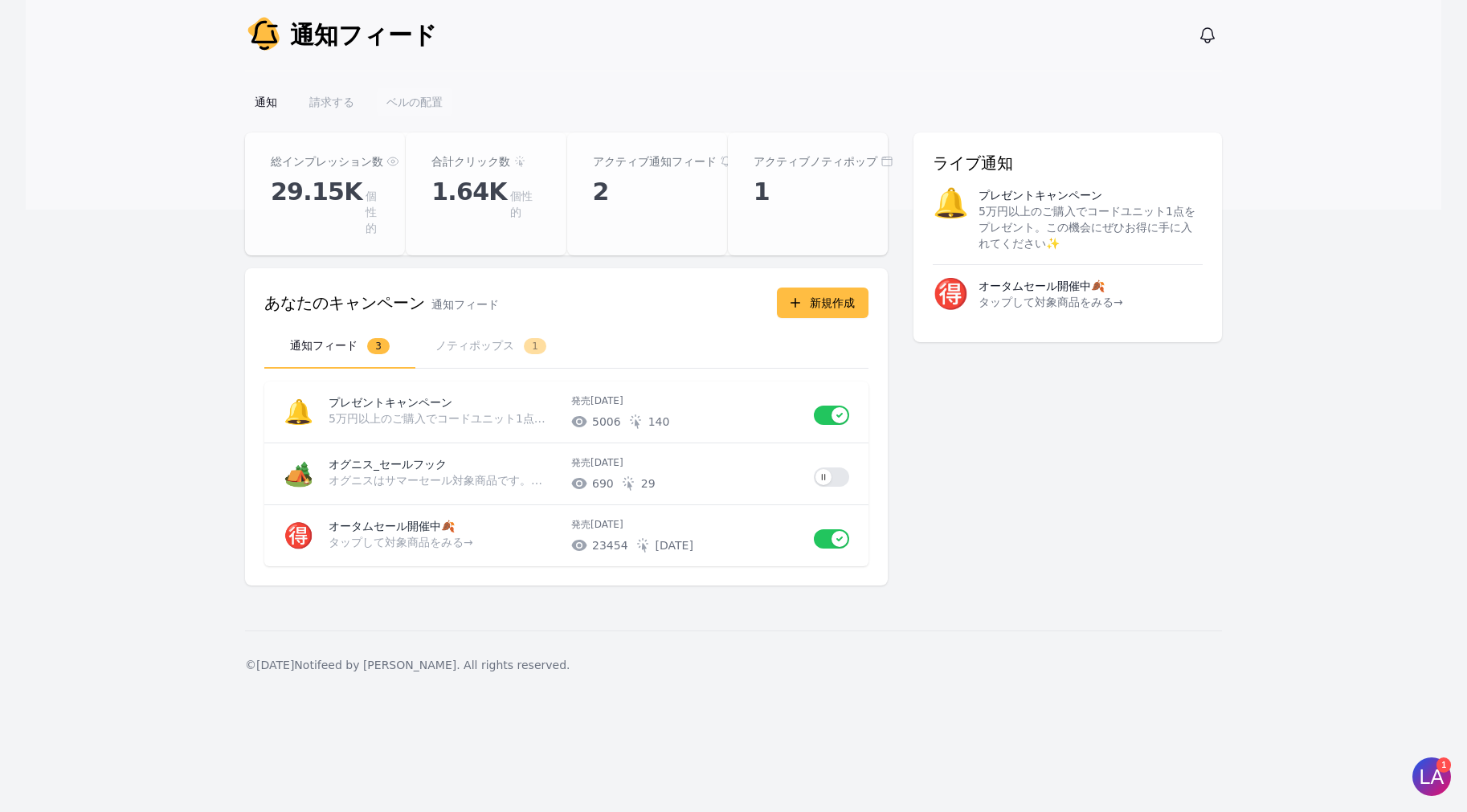
click at [430, 104] on font "ベルの配置" at bounding box center [414, 101] width 56 height 13
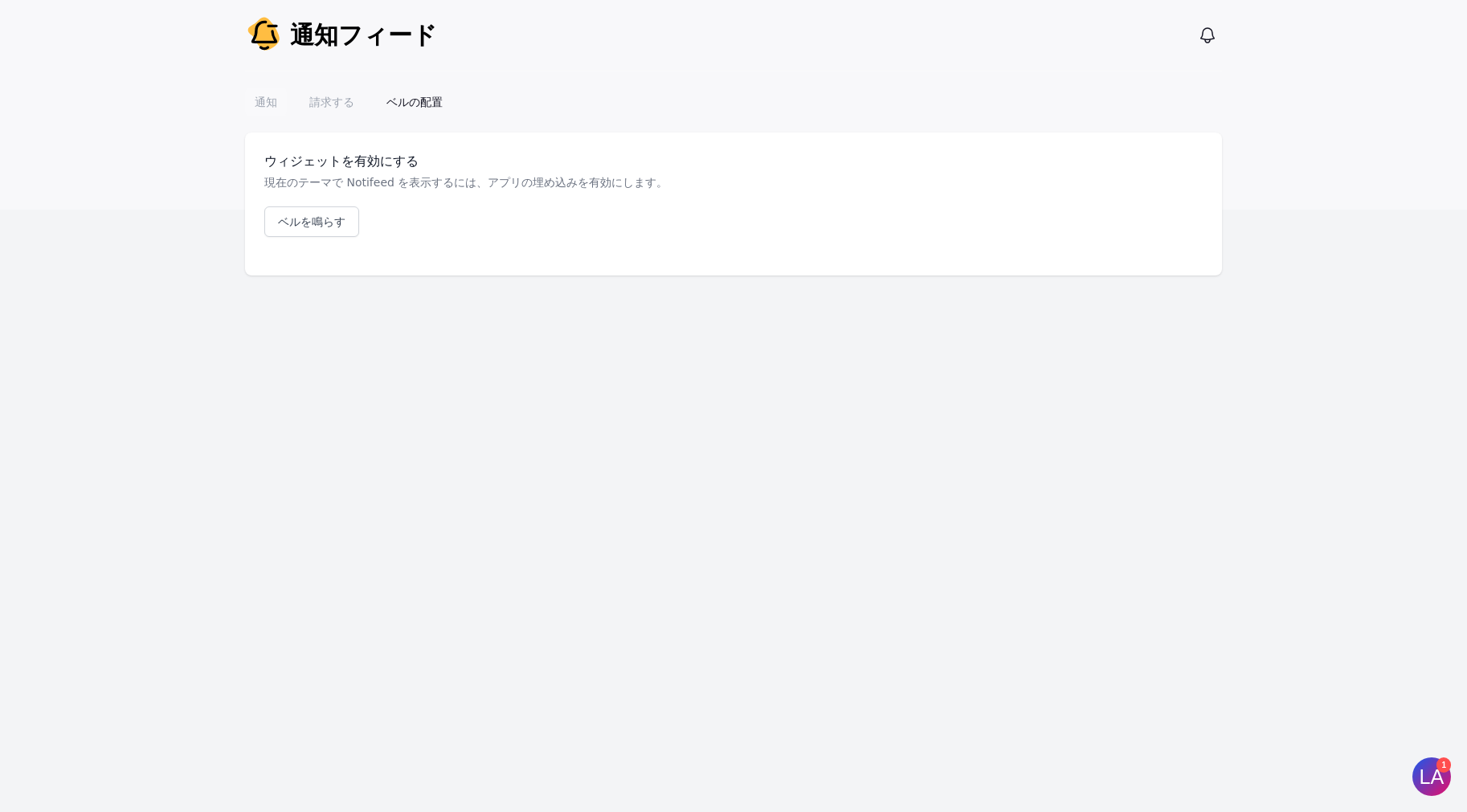
click at [260, 103] on font "通知" at bounding box center [265, 101] width 22 height 13
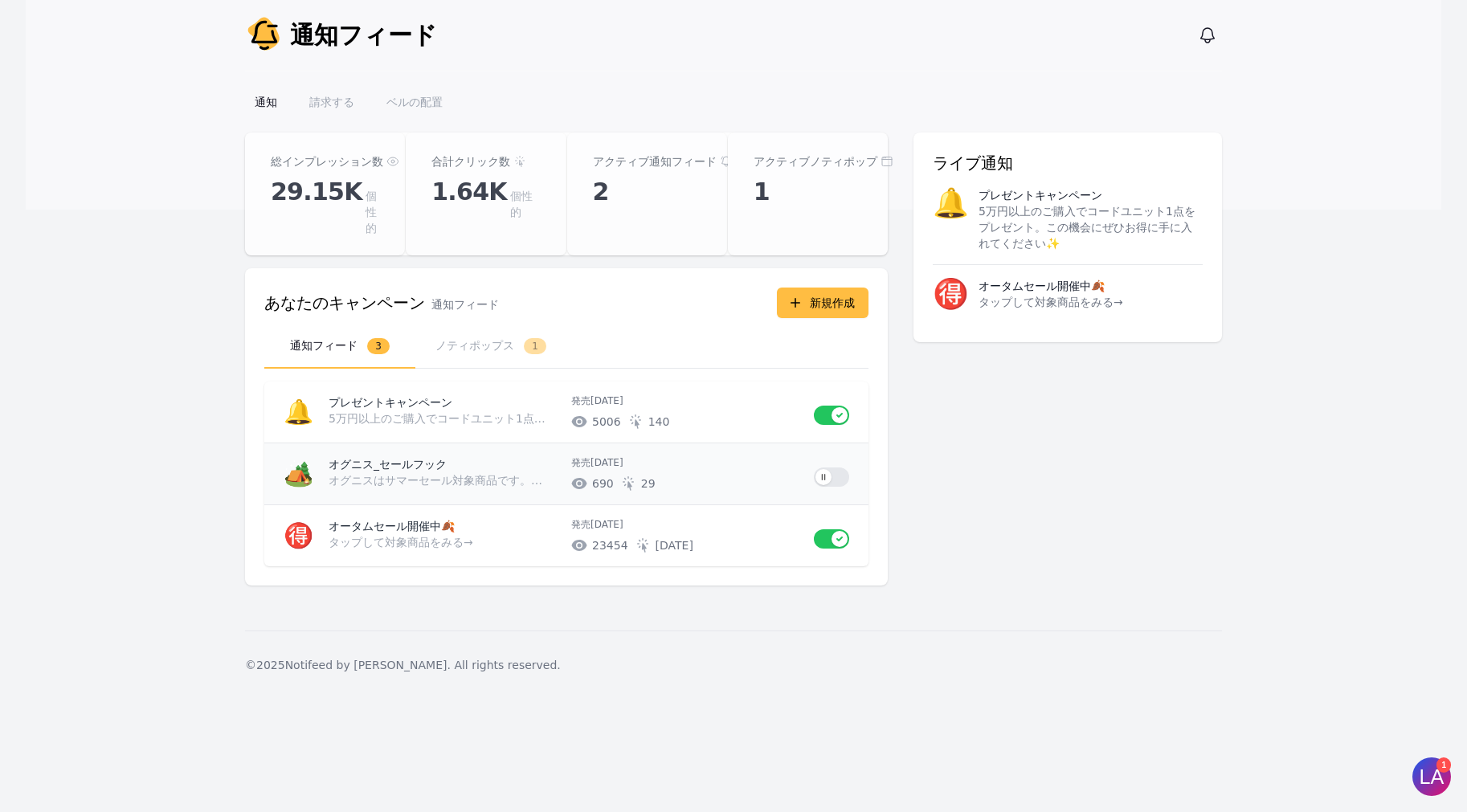
click at [429, 457] on div "オグニス_セールフック オグニスはサマーセール対象商品です。お得に購入できるのは8/31までです。お早めにご確認ください！" at bounding box center [443, 474] width 230 height 36
